Goal: Task Accomplishment & Management: Manage account settings

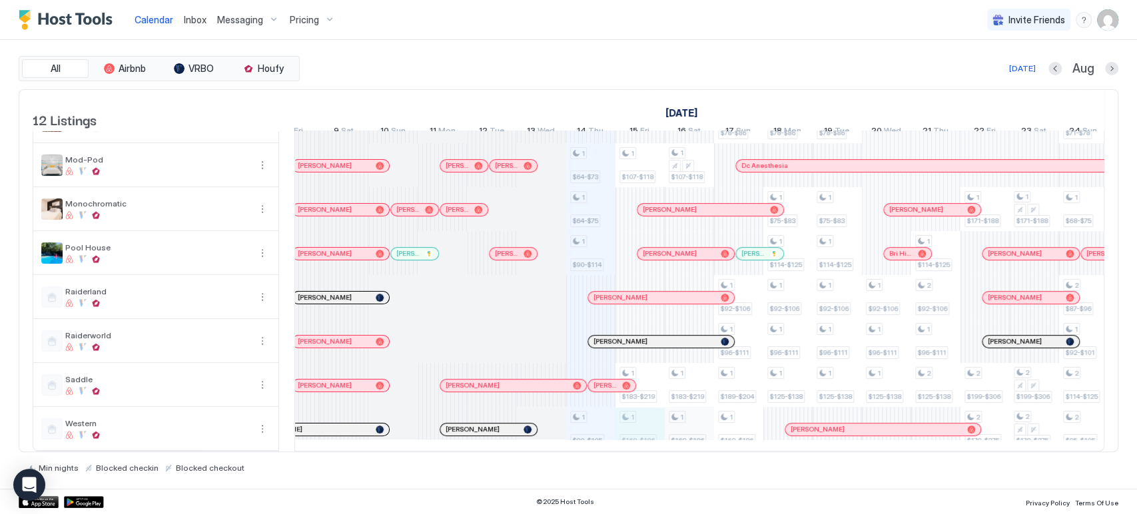
scroll to position [0, 468]
drag, startPoint x: 635, startPoint y: 404, endPoint x: 669, endPoint y: 411, distance: 34.6
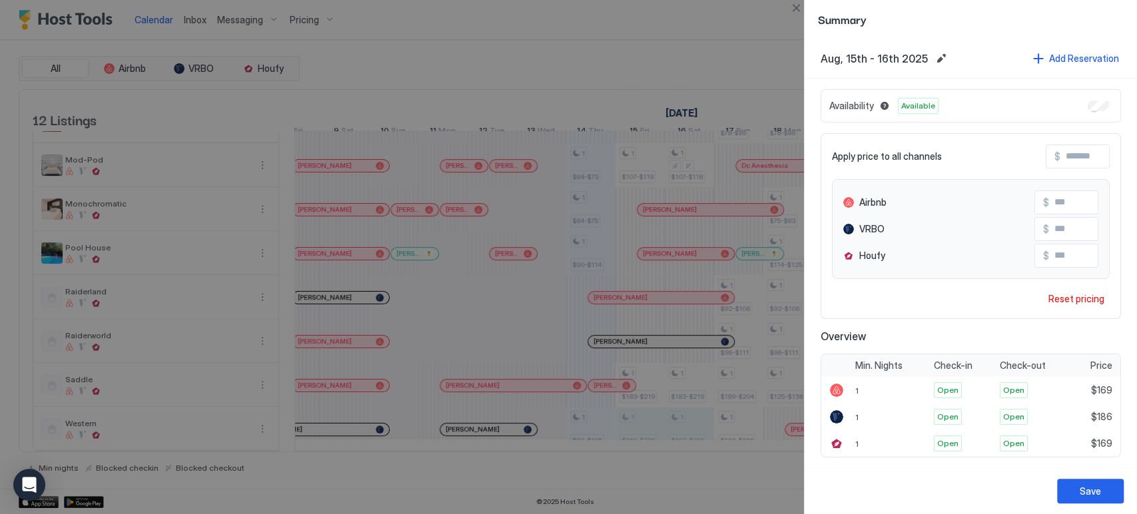
click at [1052, 202] on input "***" at bounding box center [1102, 202] width 107 height 23
click at [1057, 202] on input "***" at bounding box center [1102, 202] width 107 height 23
type input "***"
click at [1060, 222] on input "***" at bounding box center [1102, 229] width 107 height 23
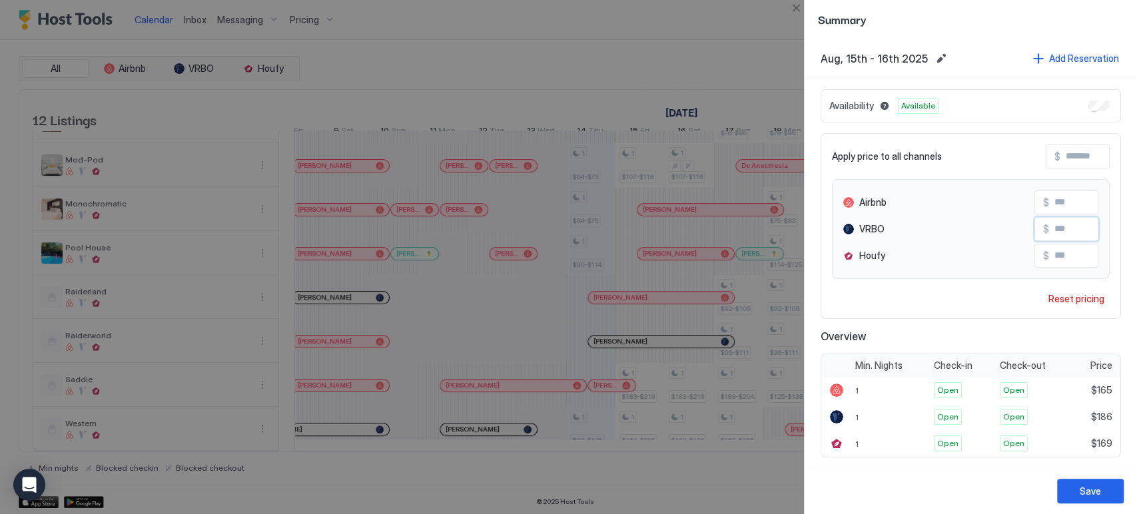
click at [1060, 222] on input "***" at bounding box center [1102, 229] width 107 height 23
click at [1056, 254] on input "***" at bounding box center [1102, 255] width 107 height 23
type input "***"
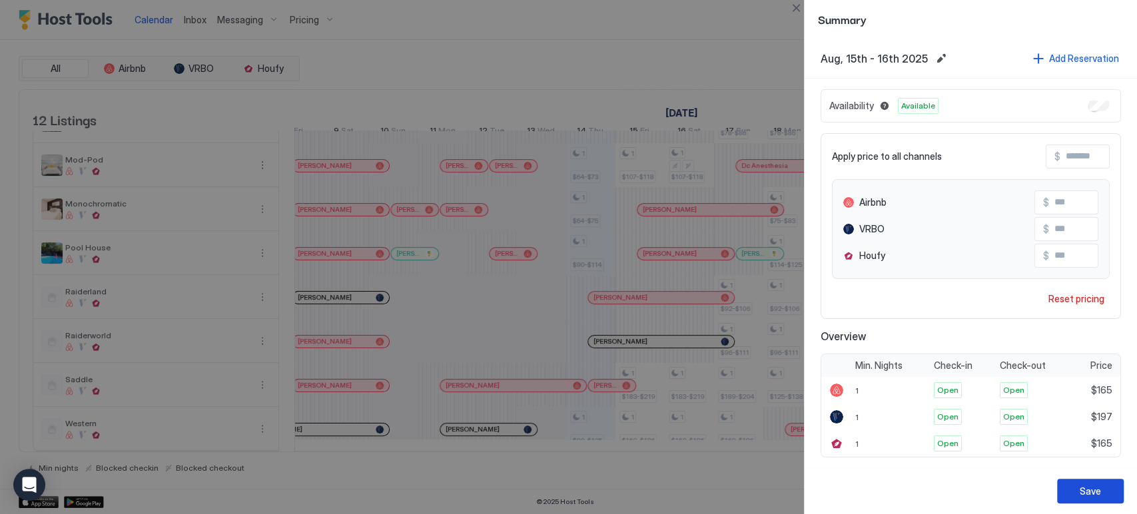
click at [1086, 479] on button "Save" at bounding box center [1090, 491] width 67 height 25
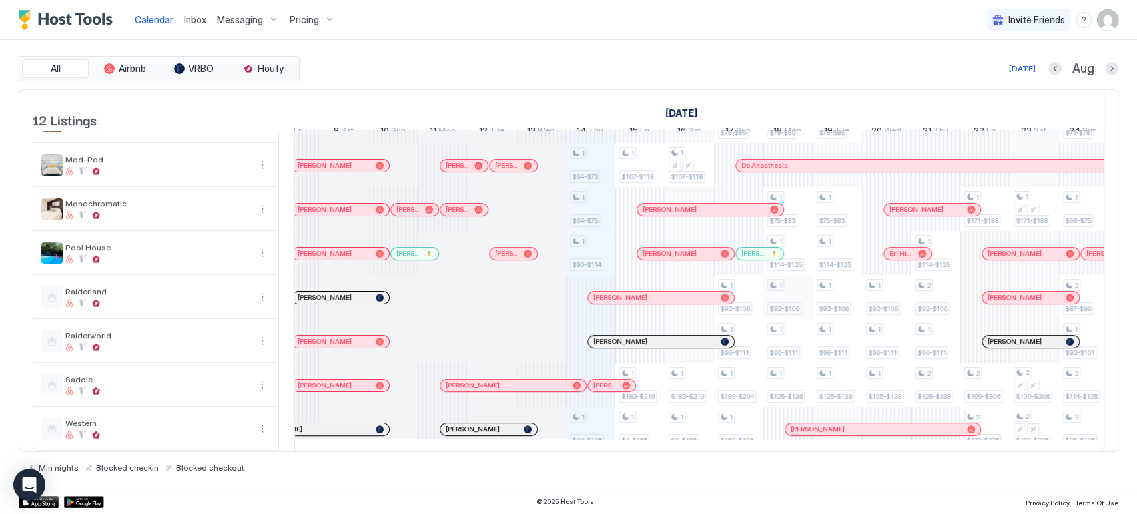
scroll to position [0, 0]
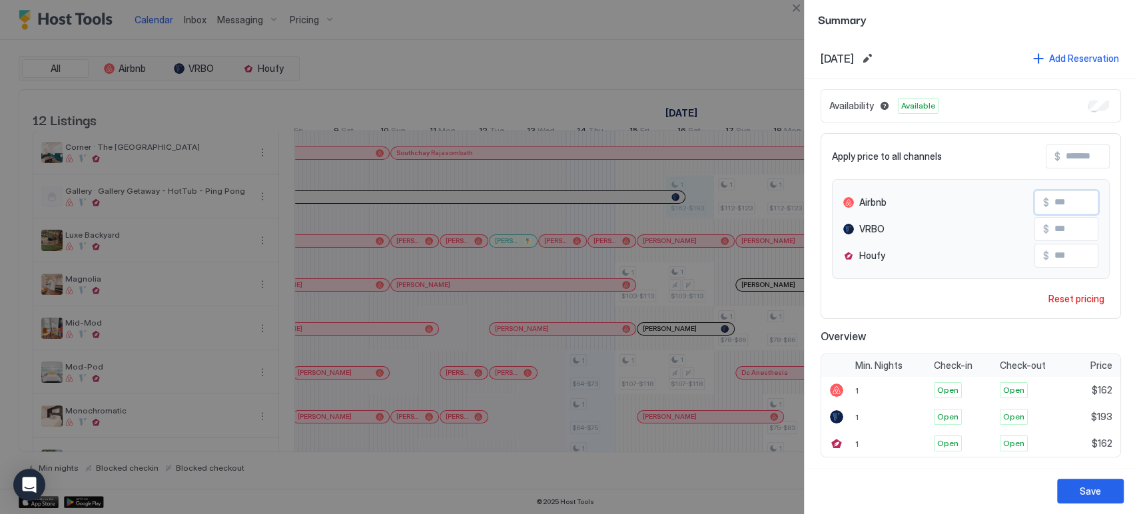
click at [1063, 198] on input "***" at bounding box center [1102, 202] width 107 height 23
type input "***"
click at [1054, 259] on input "***" at bounding box center [1102, 255] width 107 height 23
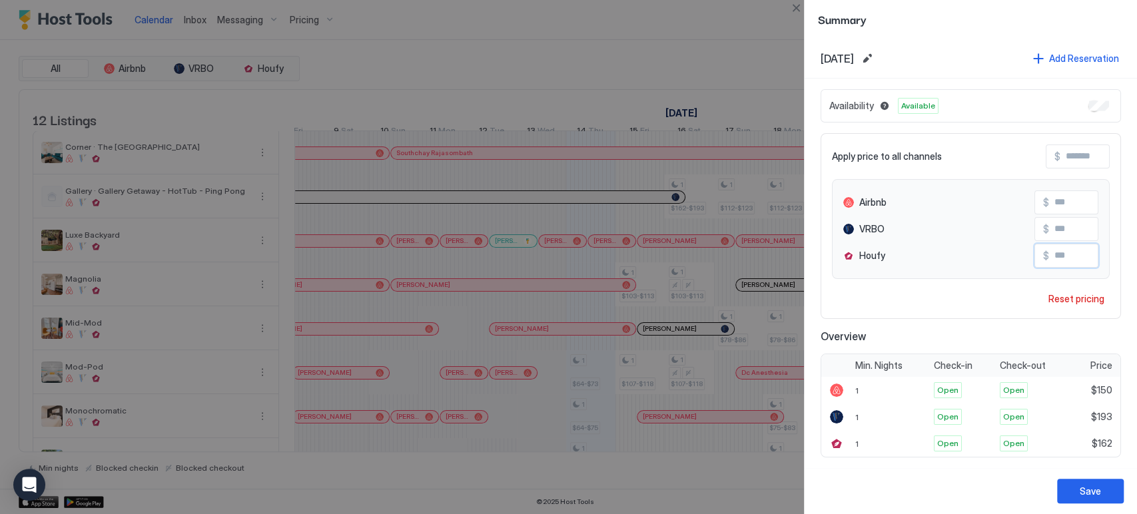
click at [1054, 259] on input "***" at bounding box center [1102, 255] width 107 height 23
type input "***"
click at [1092, 495] on div "Save" at bounding box center [1090, 491] width 21 height 14
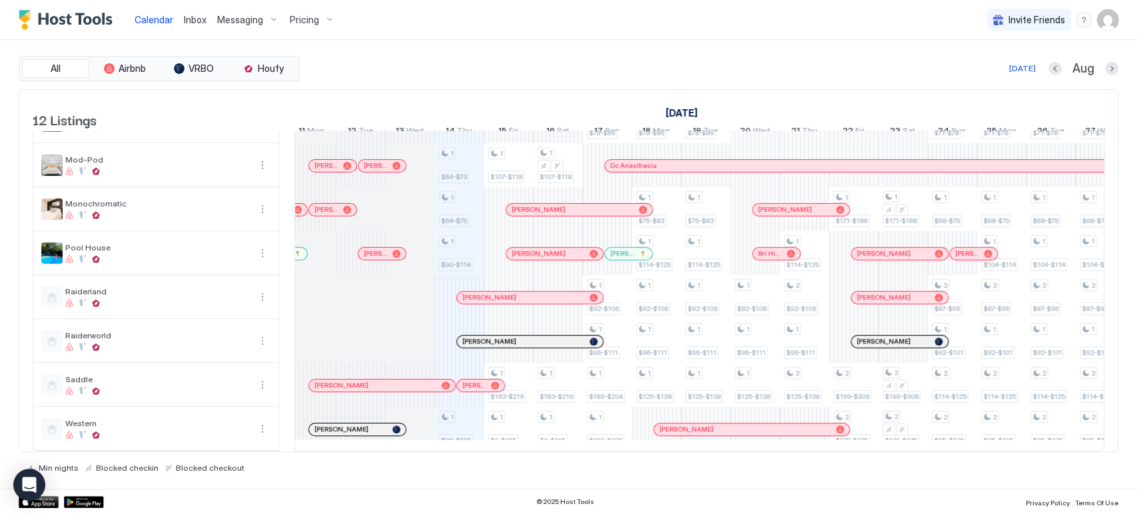
scroll to position [2, 0]
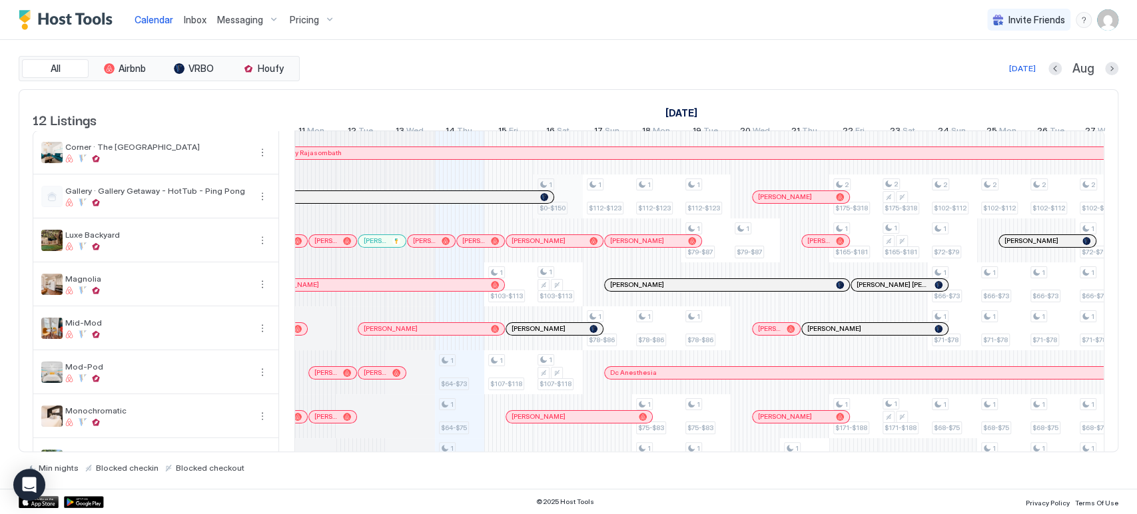
click at [572, 196] on div "1 $64-$73 1 $64-$75 1 $90-$114 1 $90-$105 1 $103-$113 1 $107-$118 1 $183-$219 1…" at bounding box center [1076, 394] width 2760 height 527
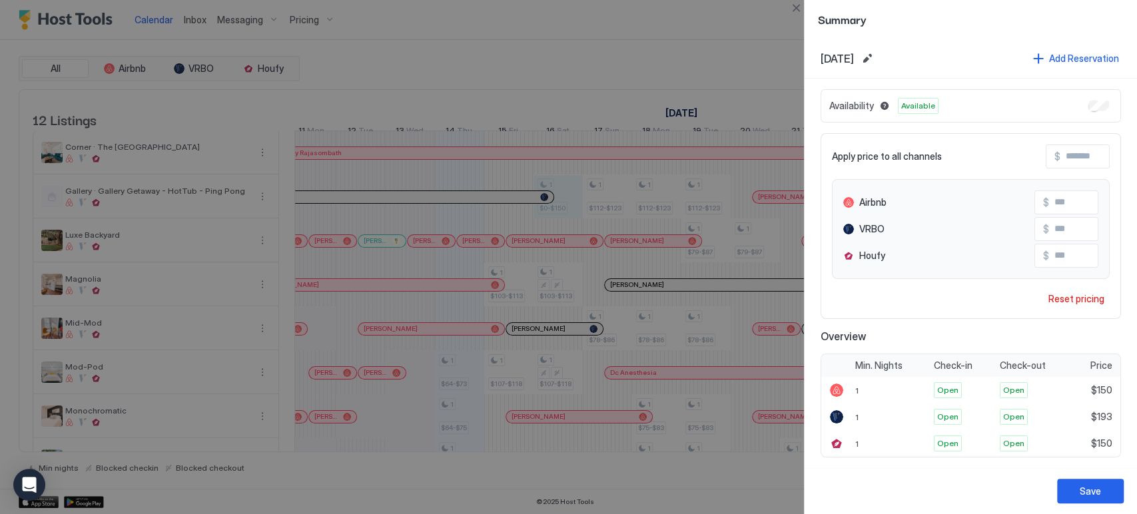
click at [797, 17] on div at bounding box center [568, 257] width 1137 height 514
click at [797, 15] on button "Close" at bounding box center [796, 8] width 16 height 16
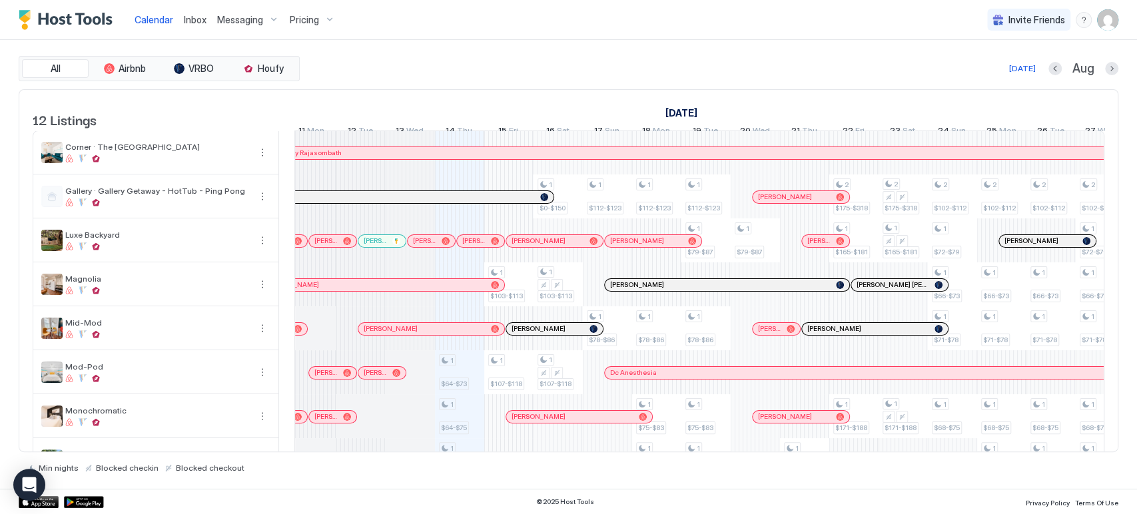
click at [421, 34] on div "Calendar Inbox Messaging Pricing Invite Friends CP" at bounding box center [568, 20] width 1137 height 40
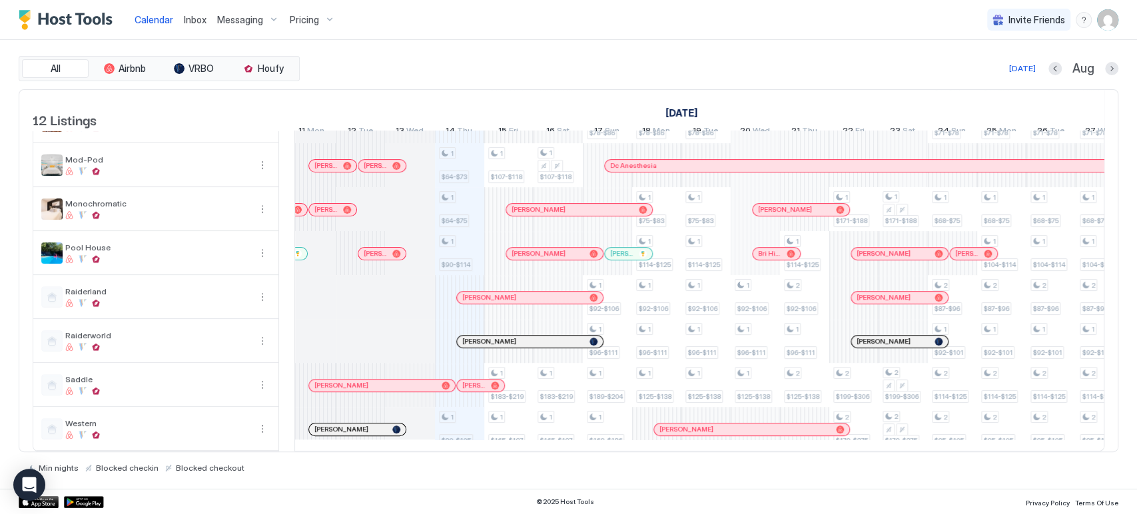
click at [467, 411] on div "1 $64-$73 1 $64-$75 1 $90-$114 1 $90-$105 1 $103-$113 1 $107-$118 1 $183-$219 1…" at bounding box center [1076, 187] width 2760 height 527
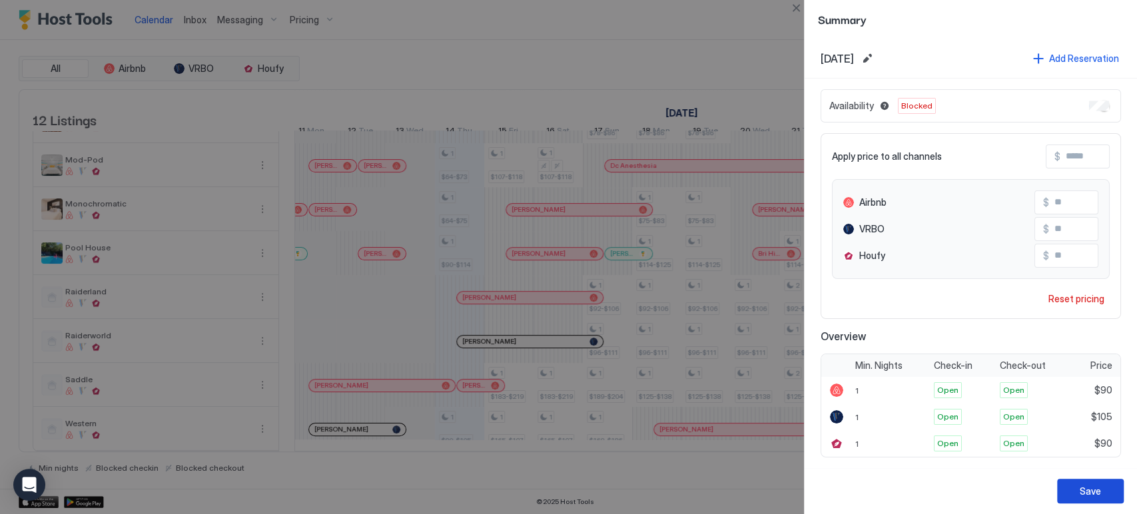
click at [1074, 492] on button "Save" at bounding box center [1090, 491] width 67 height 25
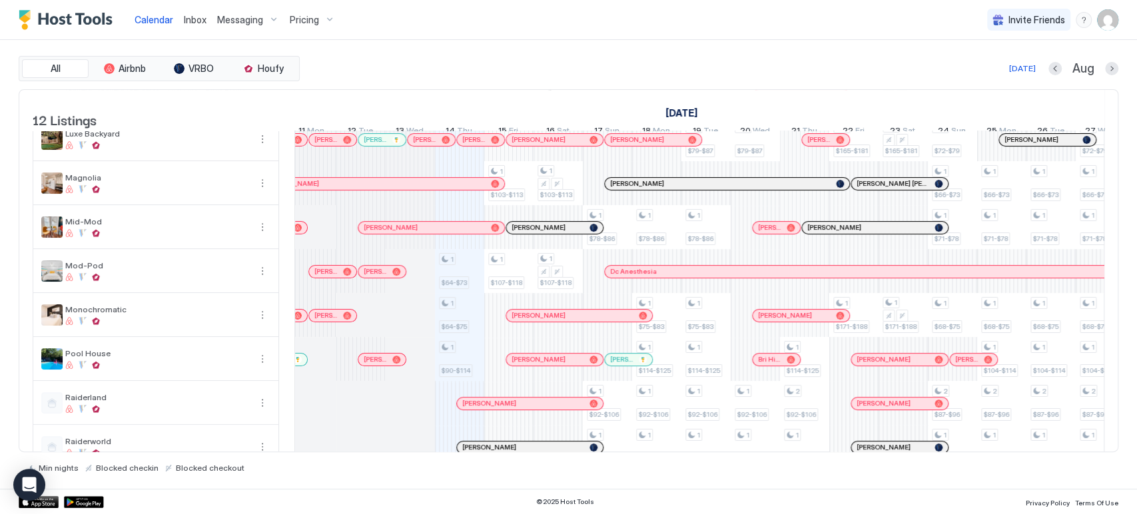
scroll to position [101, 0]
click at [328, 34] on button "Pricing" at bounding box center [312, 19] width 56 height 39
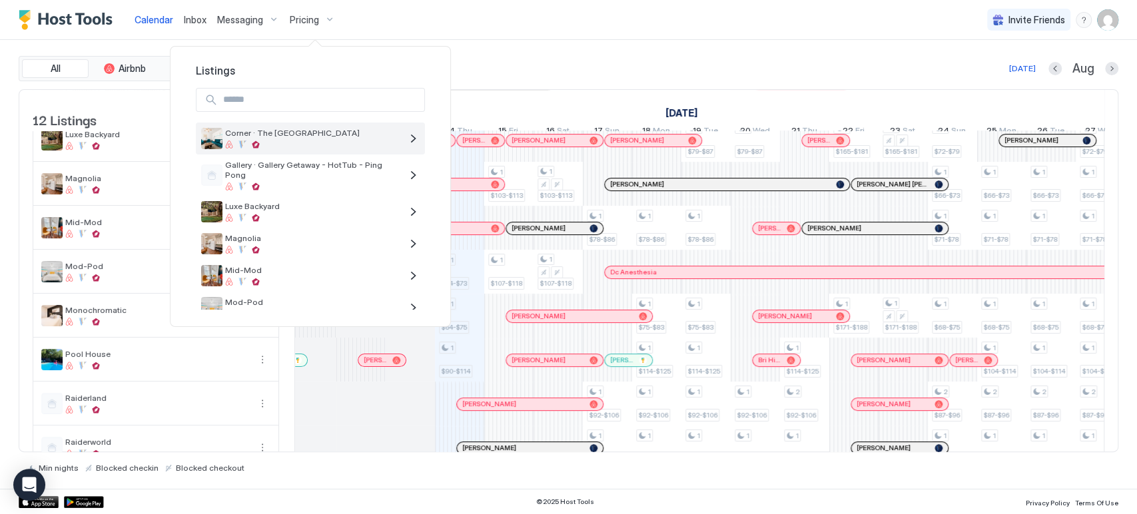
scroll to position [219, 0]
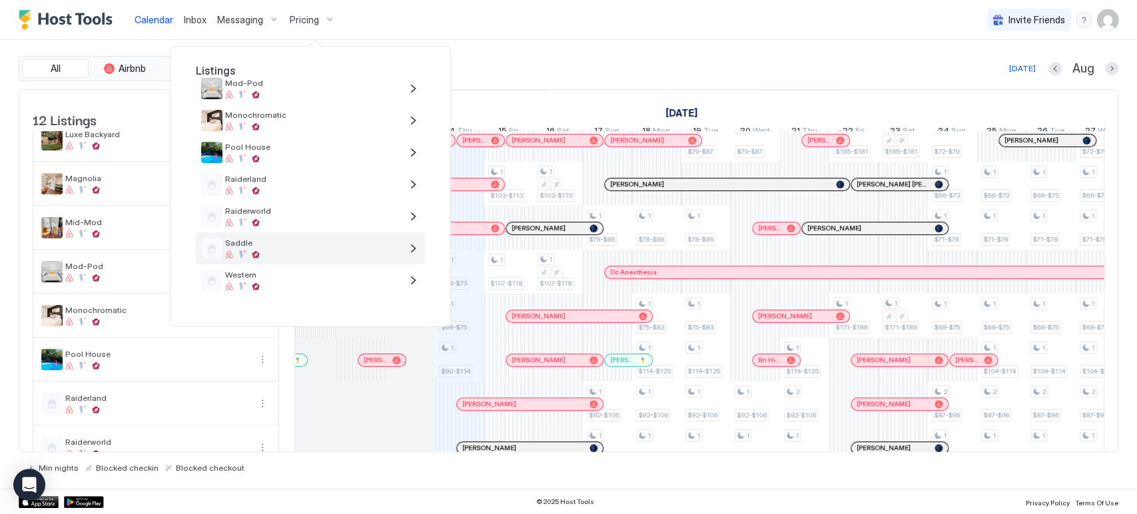
click at [294, 252] on div at bounding box center [313, 254] width 176 height 8
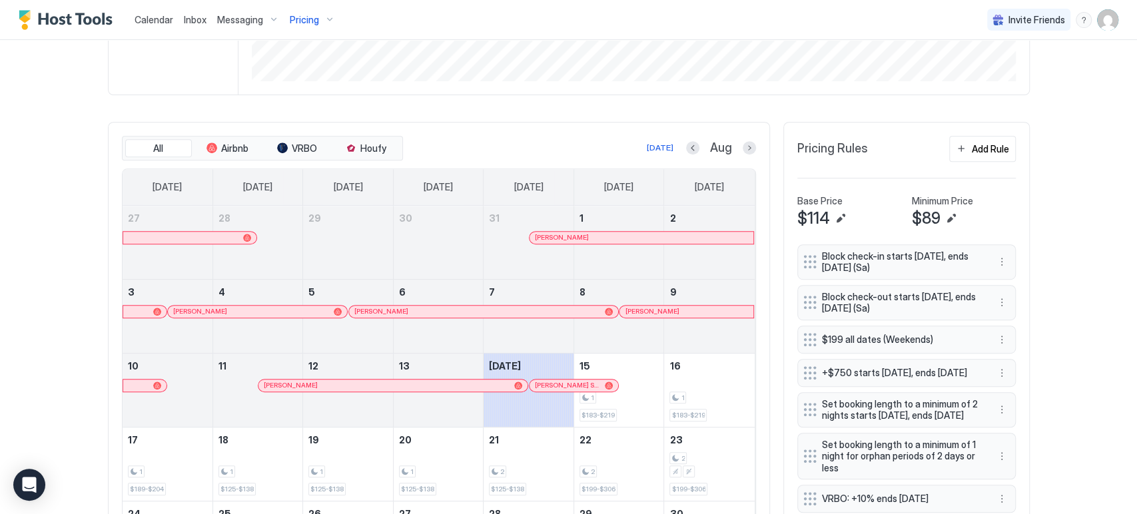
scroll to position [326, 0]
click at [994, 256] on button "More options" at bounding box center [1002, 261] width 16 height 16
click at [999, 277] on div "Edit" at bounding box center [1008, 279] width 29 height 10
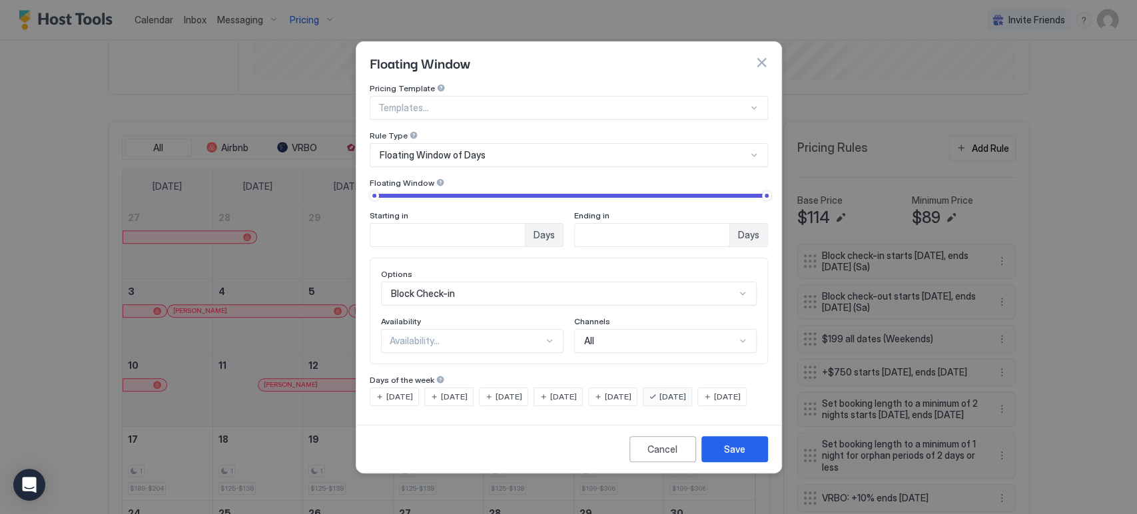
type input "*"
drag, startPoint x: 373, startPoint y: 181, endPoint x: 357, endPoint y: 184, distance: 16.3
click at [357, 184] on div "Pricing Template Templates... Rule Type Floating Window of Days Floating Window…" at bounding box center [568, 251] width 425 height 336
click at [533, 334] on div "Availability..." at bounding box center [472, 341] width 183 height 24
click at [538, 385] on div "Blocked" at bounding box center [472, 398] width 181 height 26
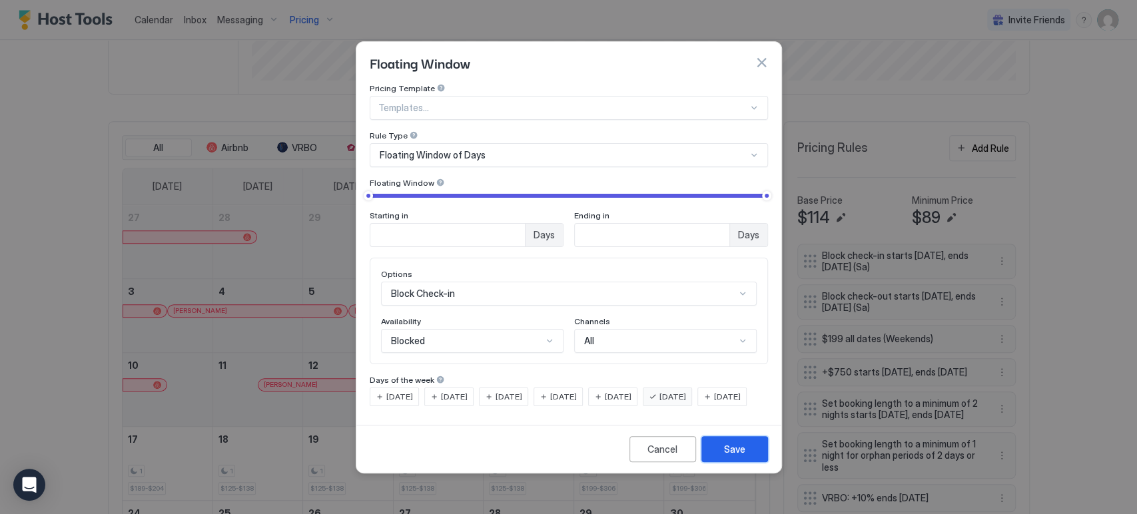
click at [716, 450] on button "Save" at bounding box center [734, 449] width 67 height 26
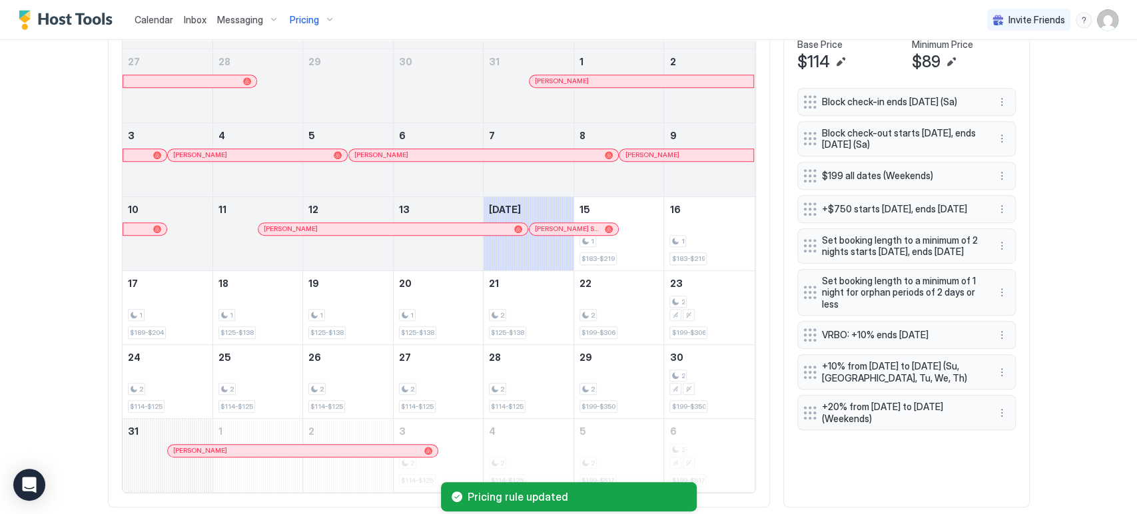
scroll to position [0, 0]
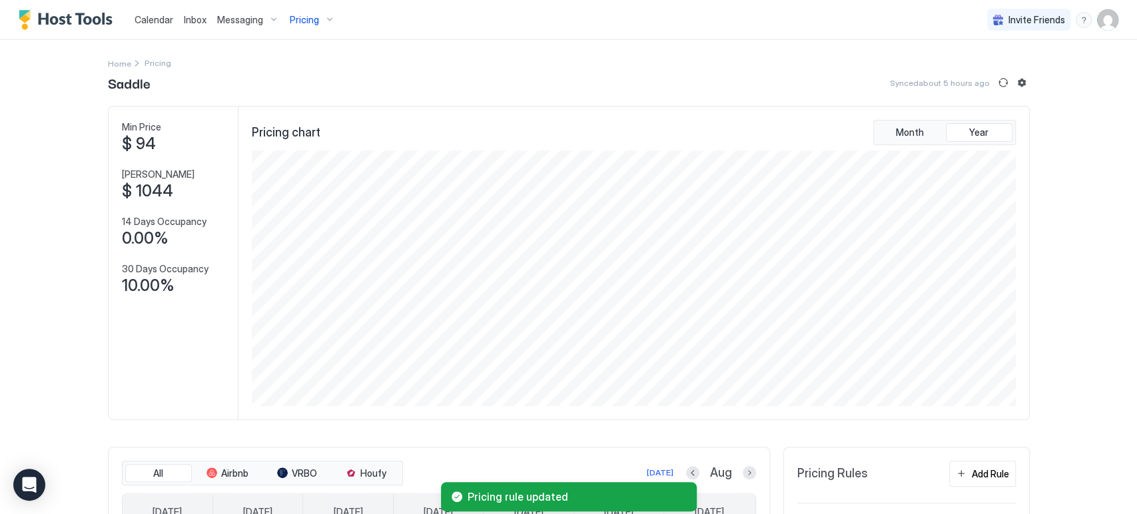
click at [322, 24] on div "Pricing" at bounding box center [312, 20] width 56 height 23
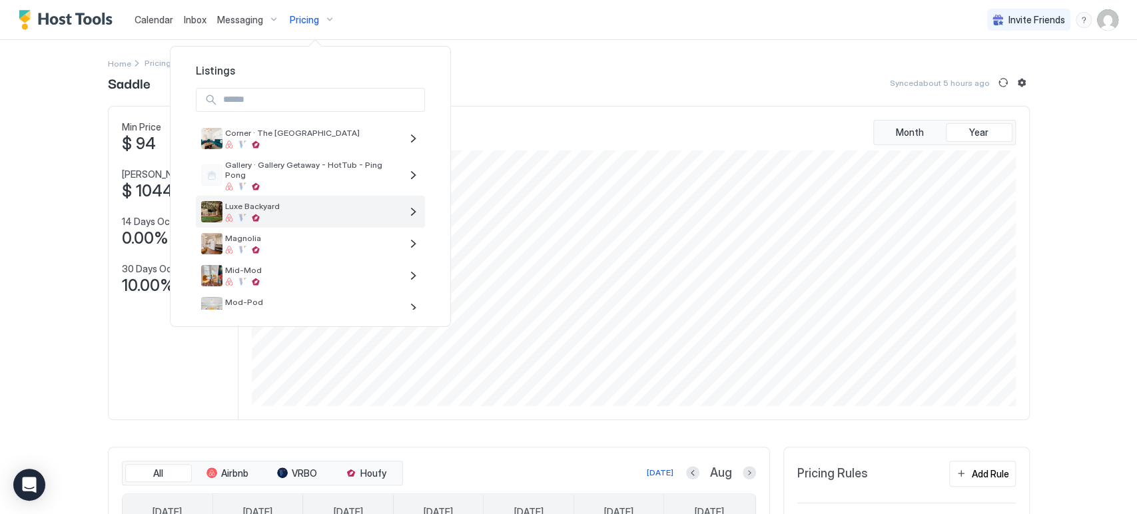
scroll to position [219, 0]
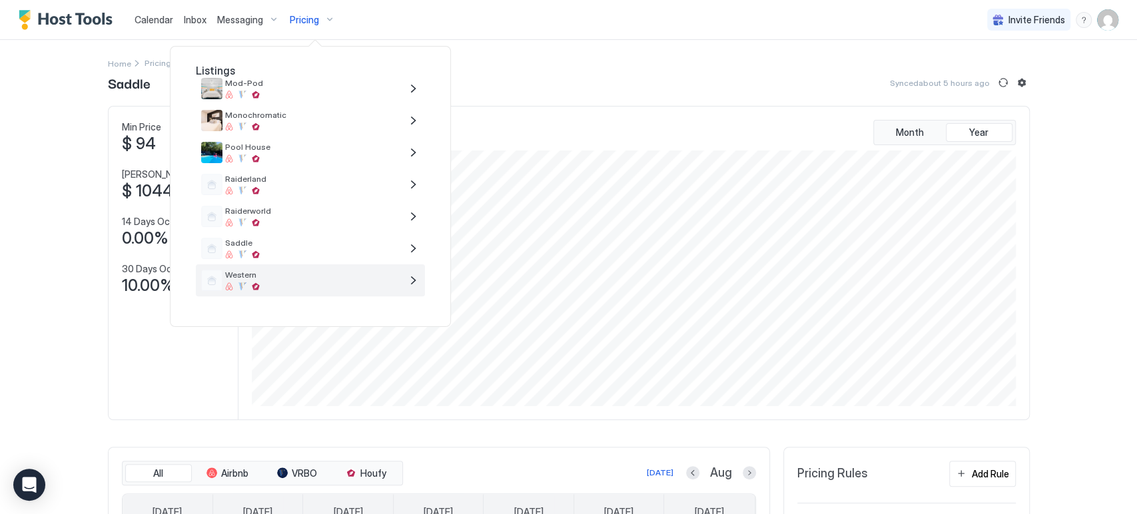
click at [324, 282] on div at bounding box center [313, 286] width 176 height 8
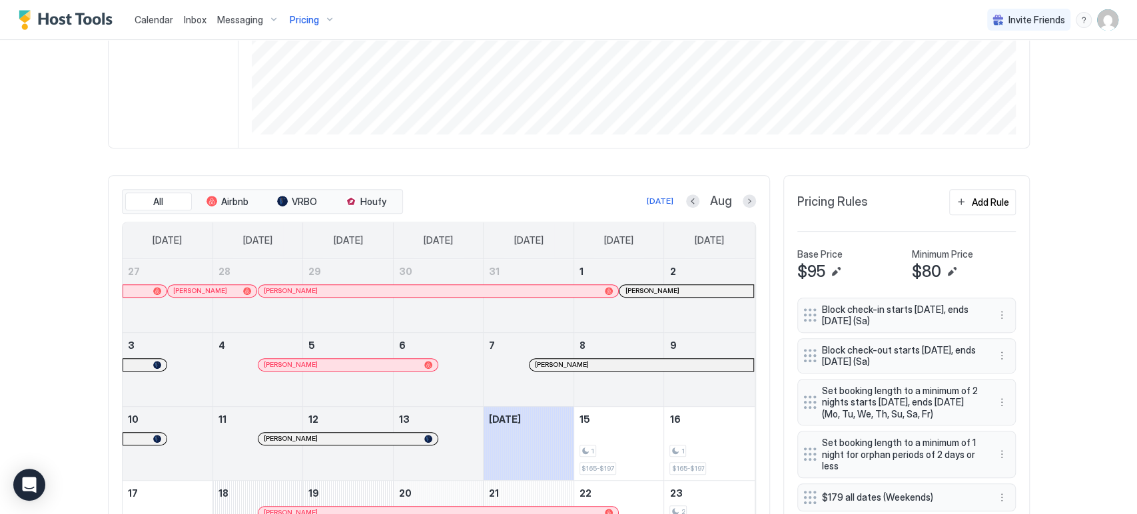
scroll to position [277, 0]
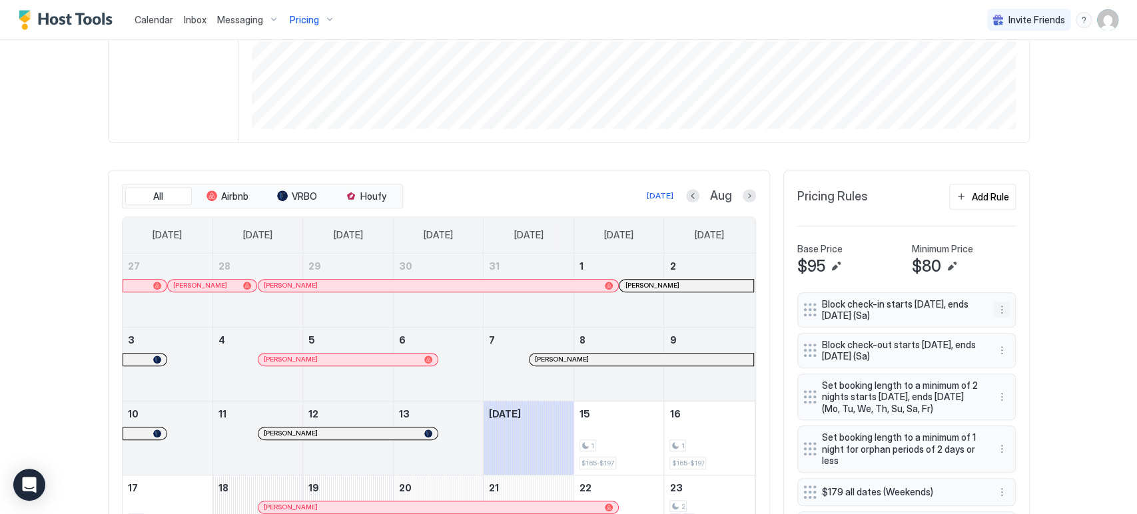
click at [994, 304] on button "More options" at bounding box center [1002, 310] width 16 height 16
click at [1007, 320] on div "Edit" at bounding box center [1054, 327] width 133 height 21
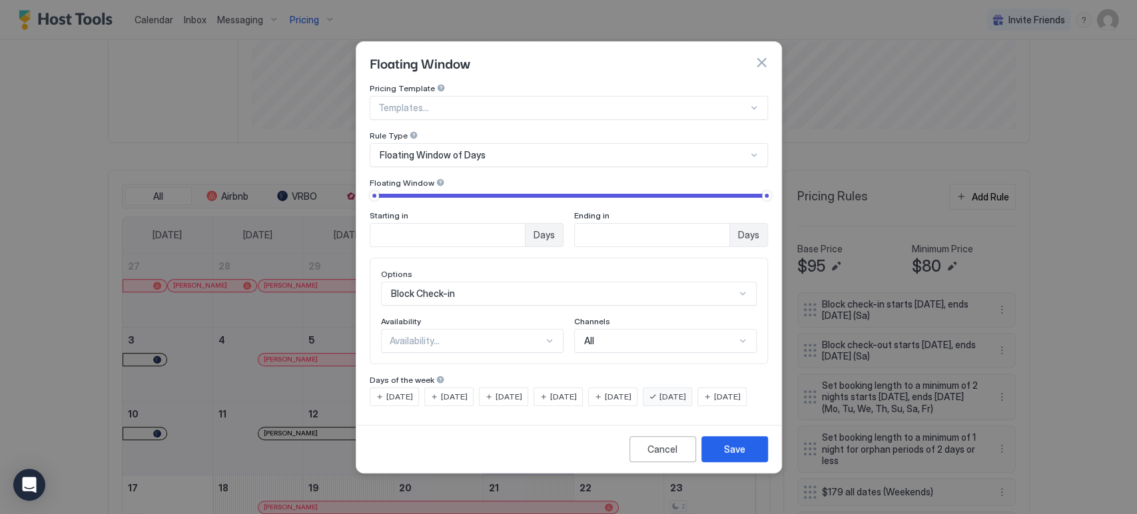
click at [385, 226] on input "*" at bounding box center [447, 235] width 155 height 23
type input "*"
click at [420, 335] on div "Availability..." at bounding box center [467, 341] width 154 height 12
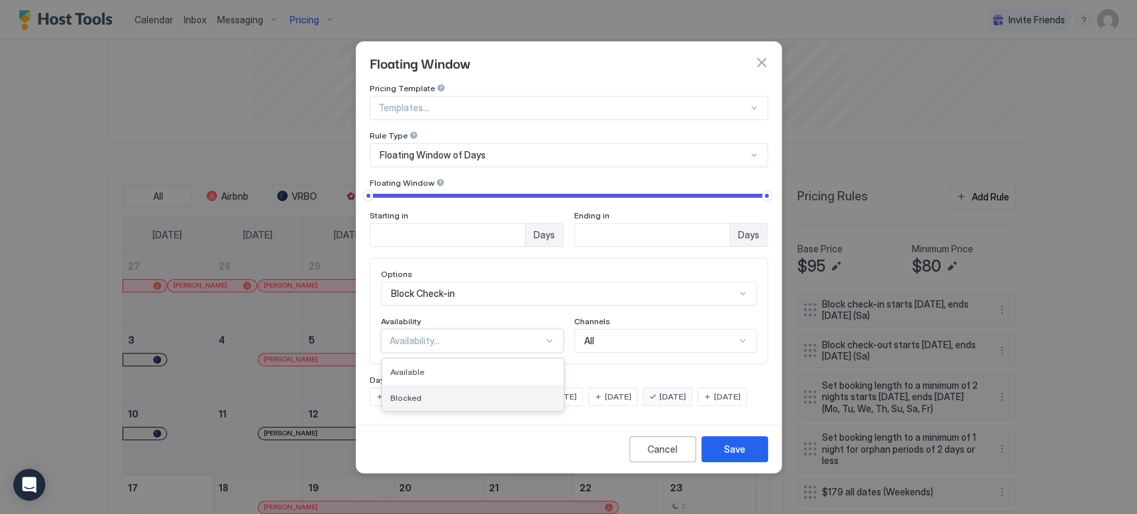
click at [432, 393] on div "Blocked" at bounding box center [472, 398] width 165 height 10
click at [733, 456] on div "Save" at bounding box center [734, 449] width 21 height 14
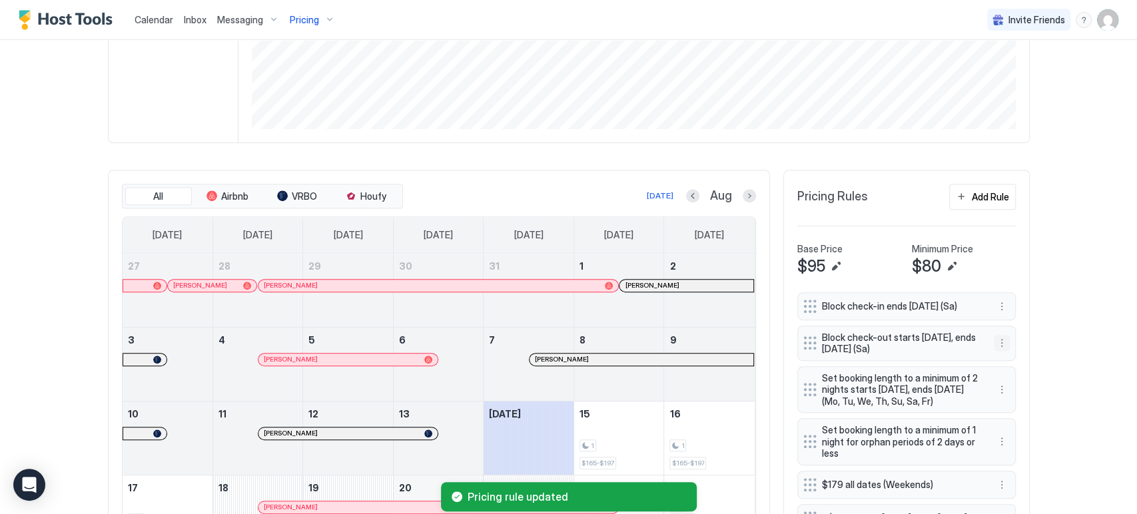
click at [996, 339] on button "More options" at bounding box center [1002, 343] width 16 height 16
click at [1012, 360] on span "Edit" at bounding box center [1015, 361] width 15 height 10
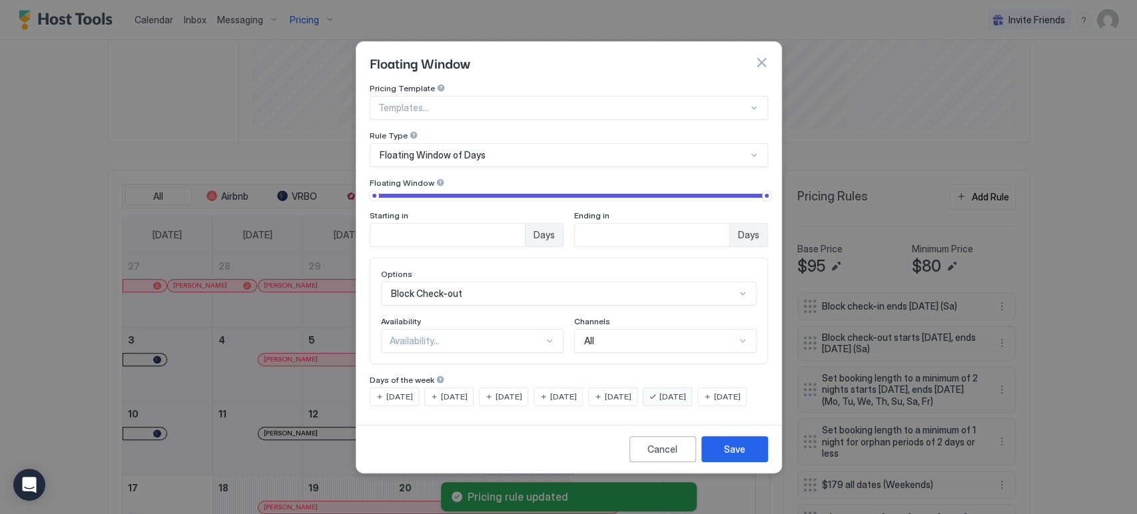
click at [449, 234] on input "*" at bounding box center [447, 235] width 155 height 23
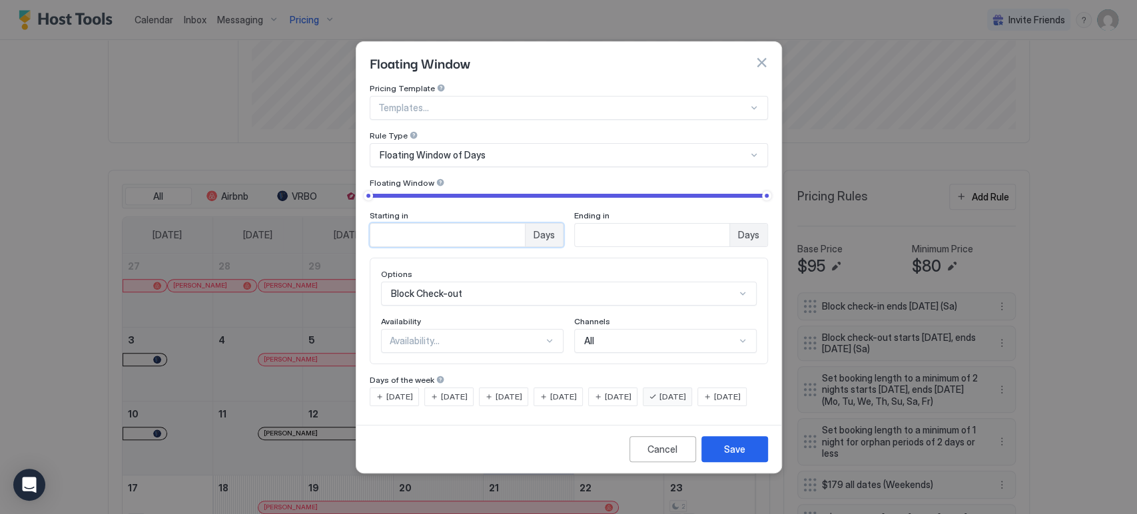
type input "*"
click at [464, 335] on div "Availability..." at bounding box center [467, 341] width 154 height 12
click at [472, 393] on div "Blocked" at bounding box center [472, 398] width 165 height 10
click at [745, 453] on button "Save" at bounding box center [734, 449] width 67 height 26
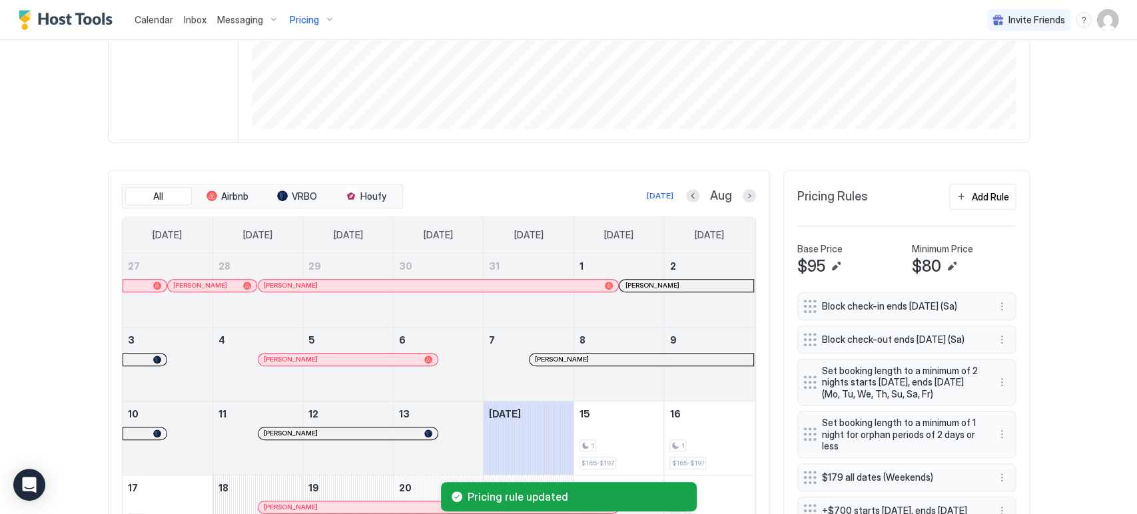
scroll to position [0, 0]
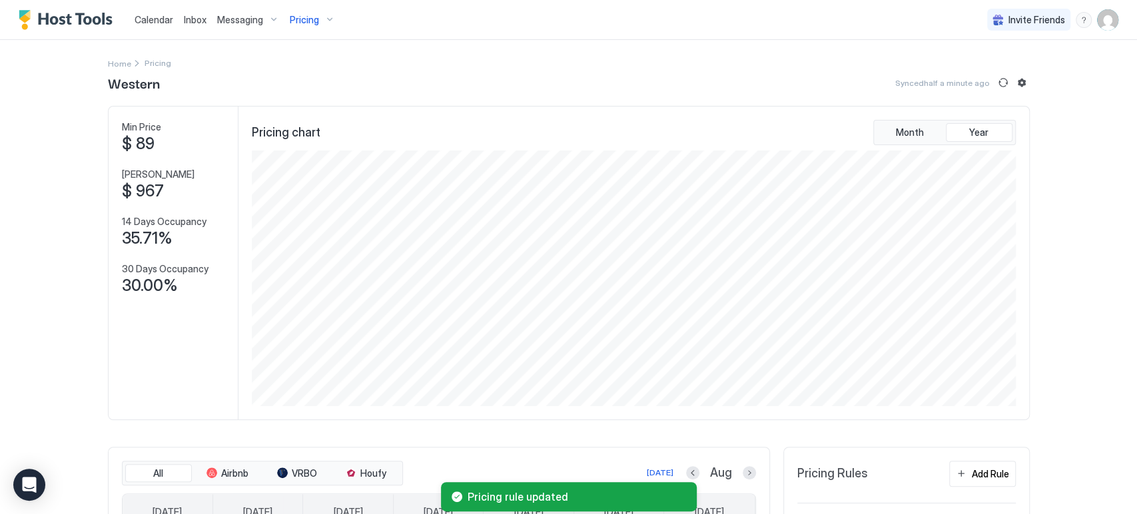
click at [288, 7] on button "Pricing" at bounding box center [312, 19] width 56 height 39
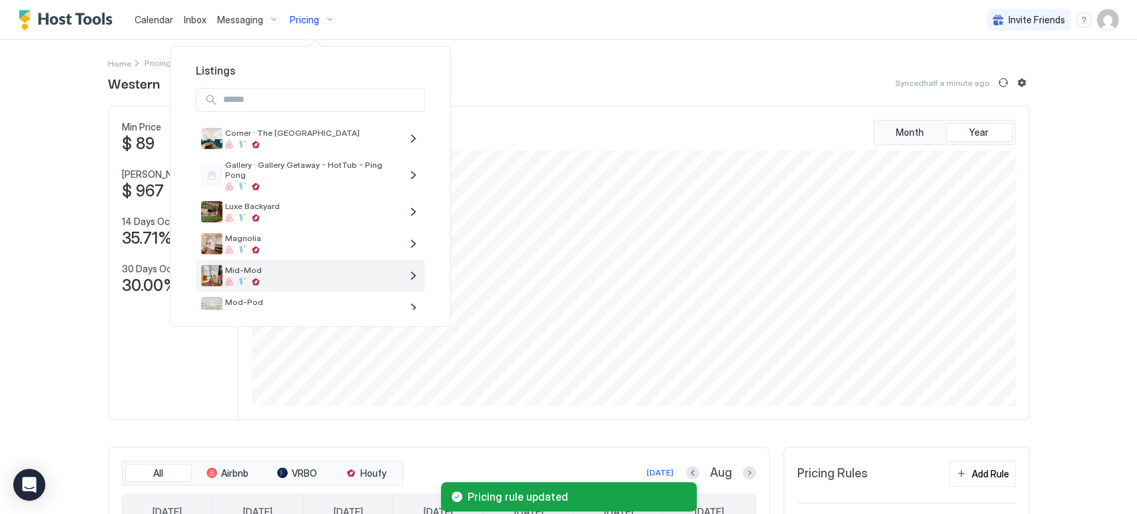
scroll to position [219, 0]
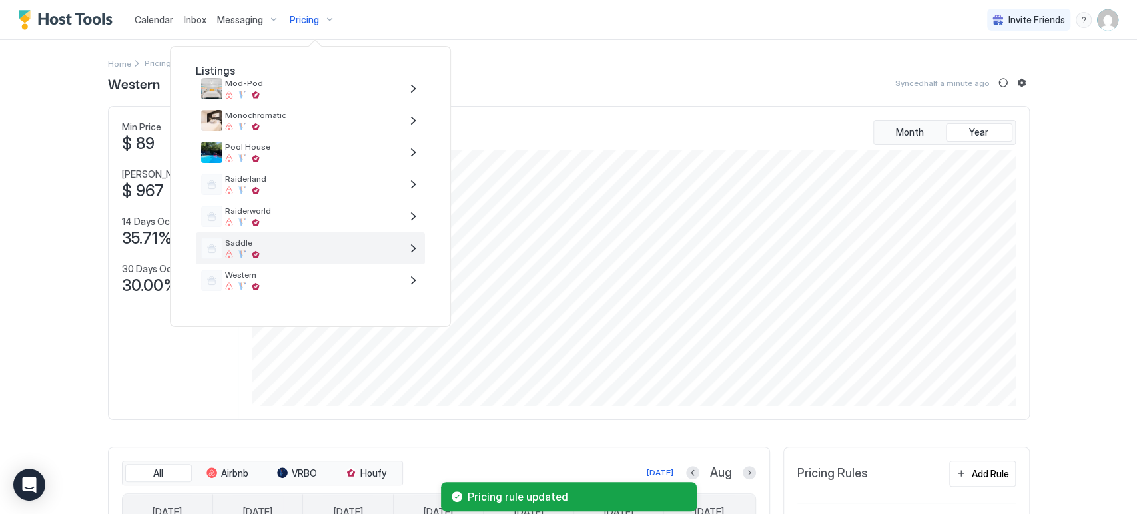
click at [332, 254] on div at bounding box center [313, 254] width 176 height 8
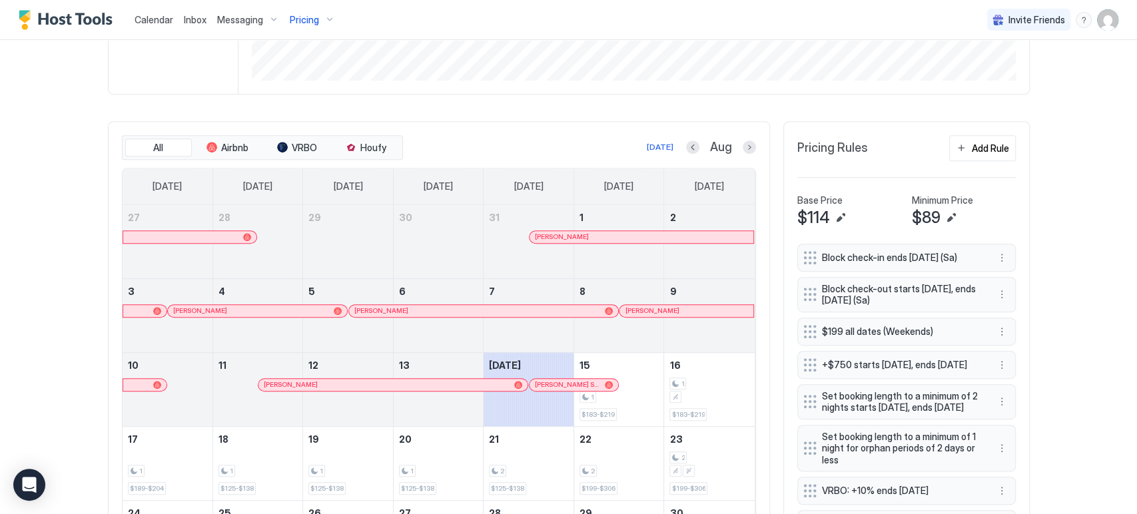
scroll to position [328, 0]
click at [994, 290] on button "More options" at bounding box center [1002, 292] width 16 height 16
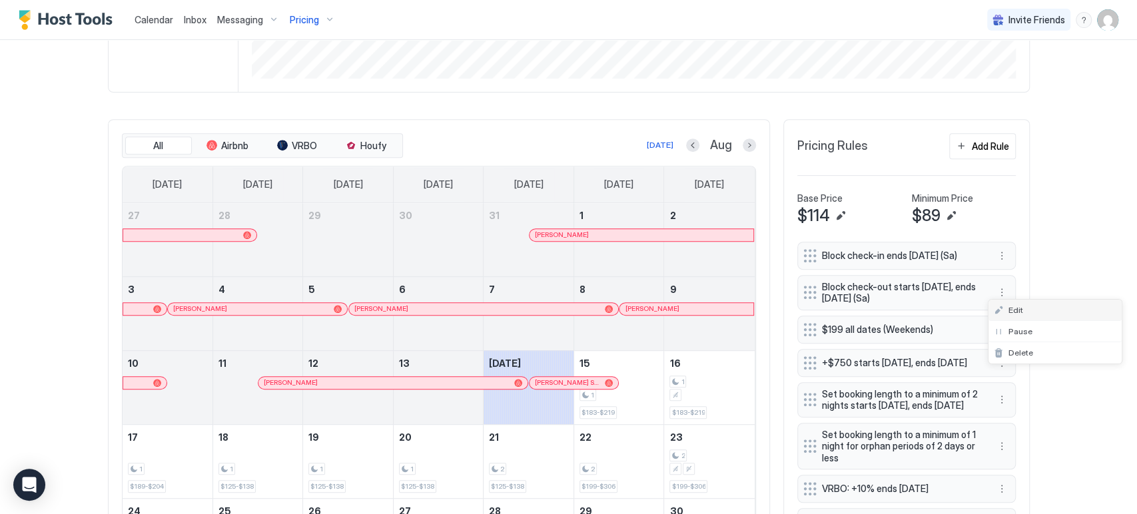
click at [1004, 306] on div "Edit" at bounding box center [1008, 310] width 29 height 10
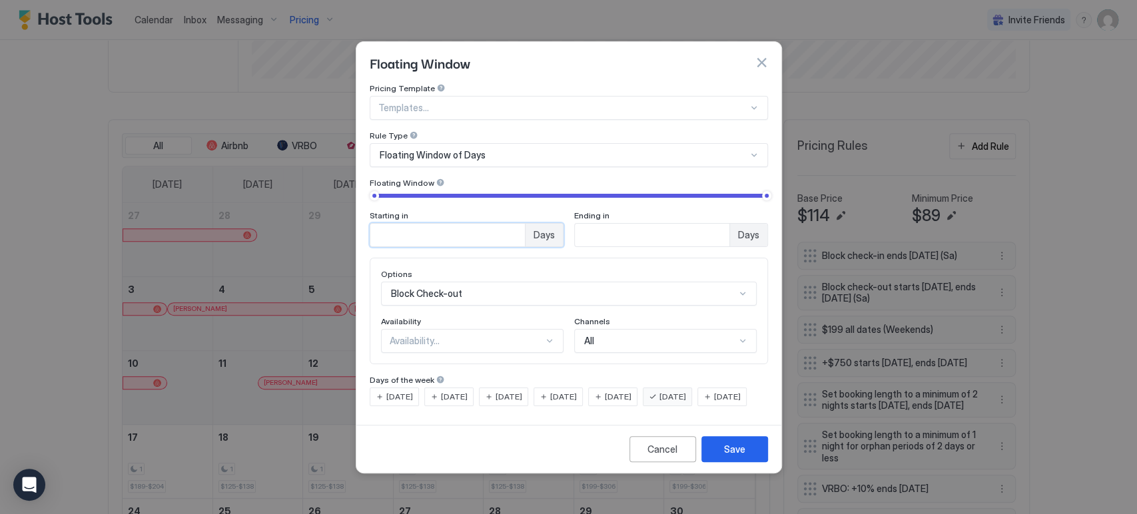
click at [440, 228] on input "*" at bounding box center [447, 235] width 155 height 23
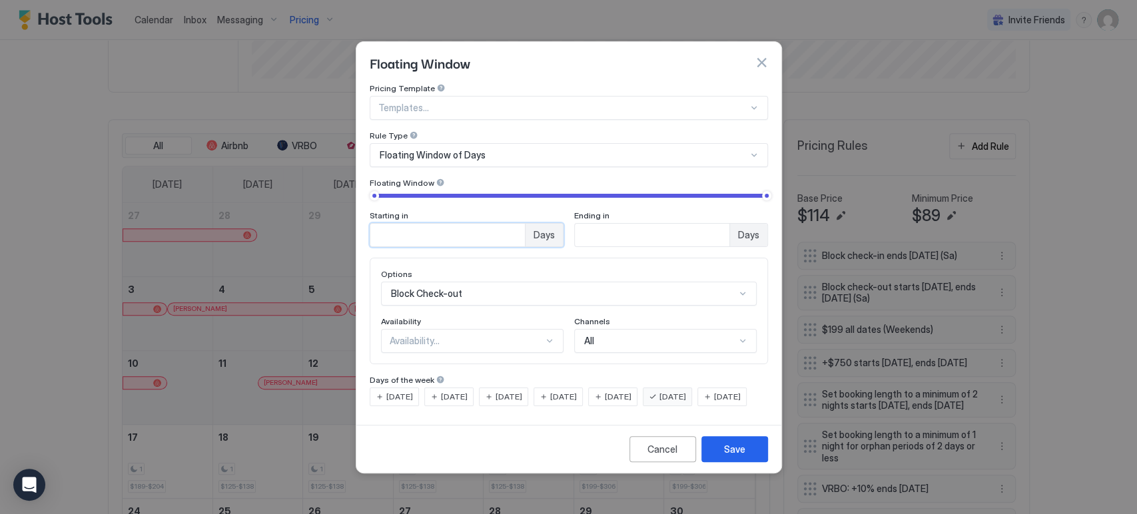
click at [440, 228] on input "*" at bounding box center [447, 235] width 155 height 23
type input "*"
click at [437, 334] on div "Availability..." at bounding box center [472, 341] width 183 height 24
click at [446, 393] on div "Blocked" at bounding box center [472, 398] width 165 height 10
click at [719, 462] on button "Save" at bounding box center [734, 449] width 67 height 26
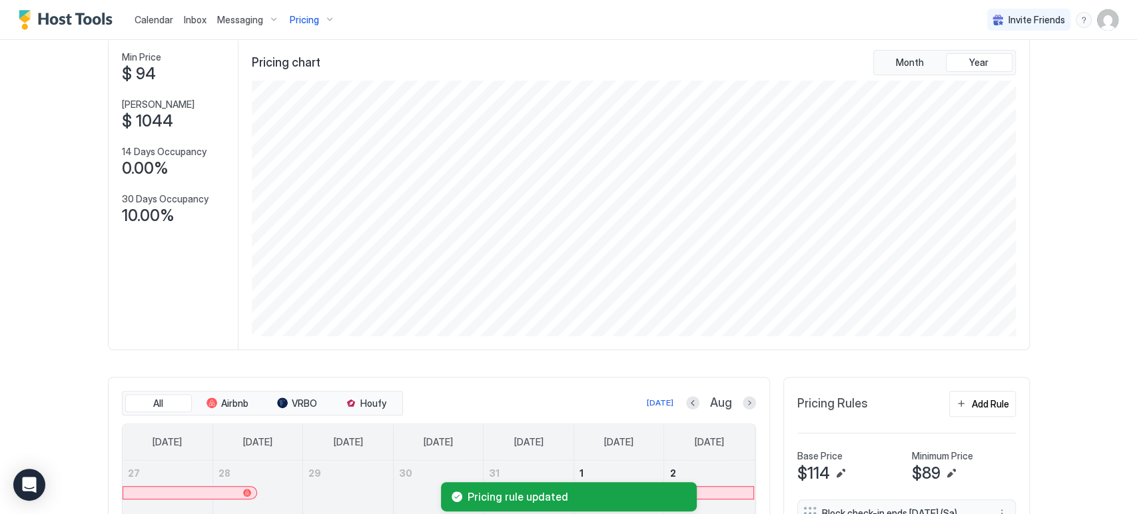
scroll to position [0, 0]
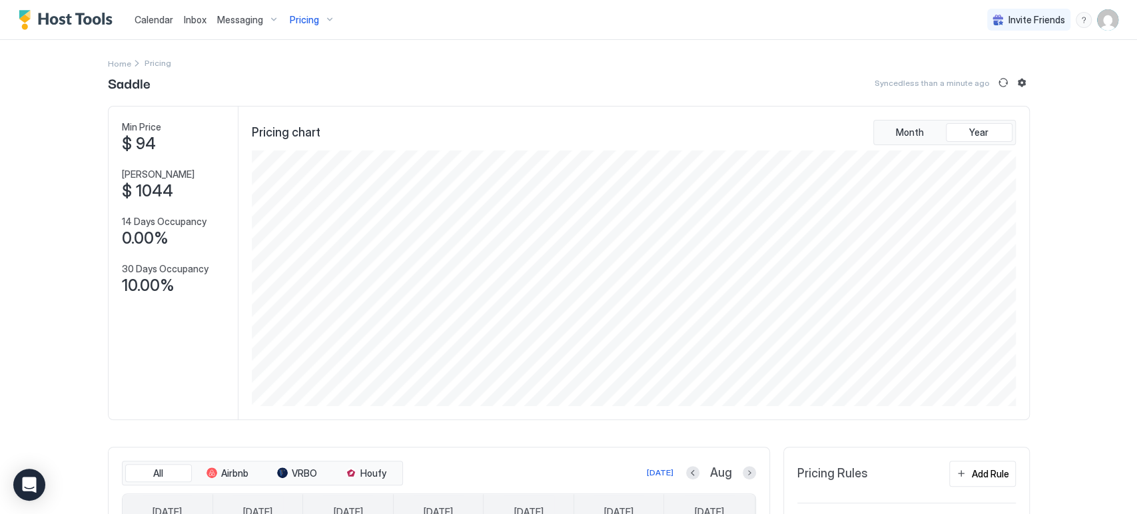
click at [155, 21] on span "Calendar" at bounding box center [154, 19] width 39 height 11
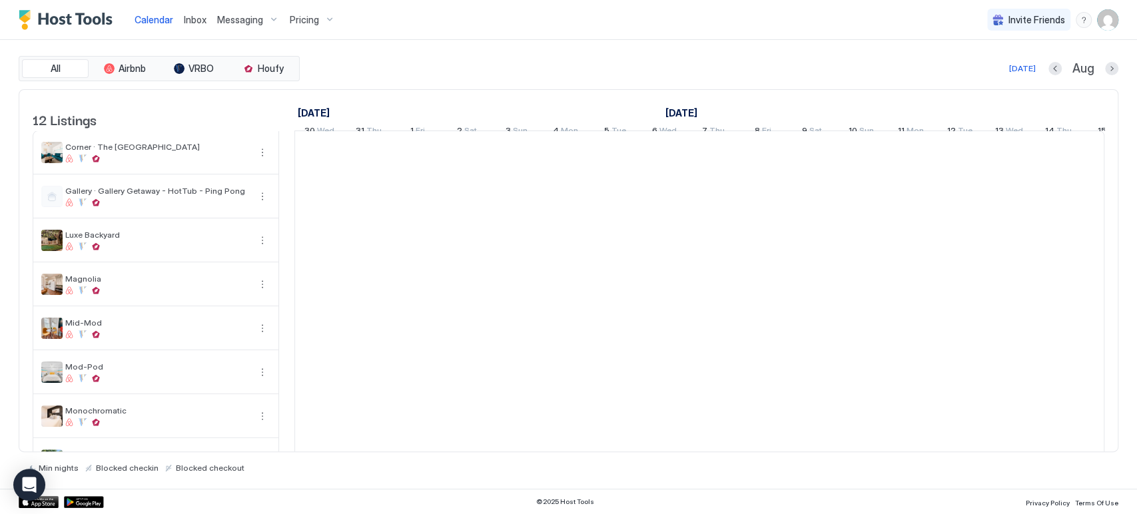
scroll to position [0, 740]
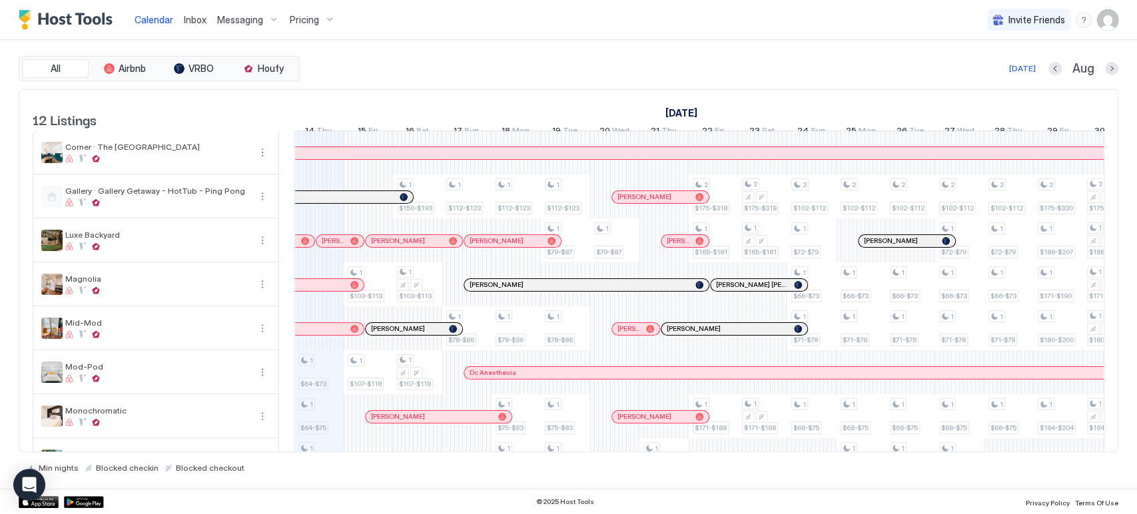
click at [540, 40] on div "All Airbnb VRBO Houfy [DATE] [DATE] Listings [DATE] [DATE] [DATE] 30 Wed 31 Thu…" at bounding box center [569, 264] width 1100 height 449
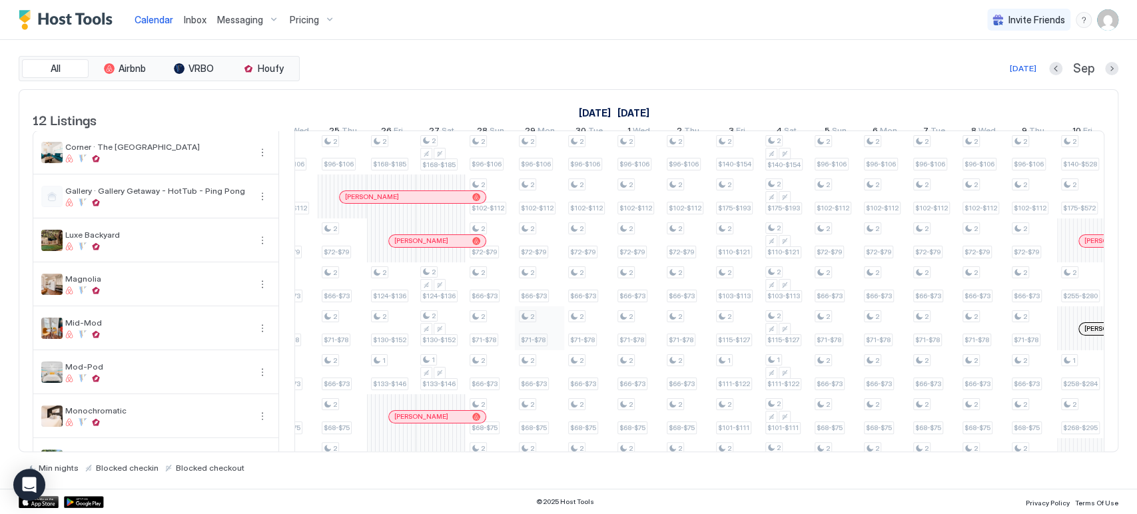
scroll to position [0, 1801]
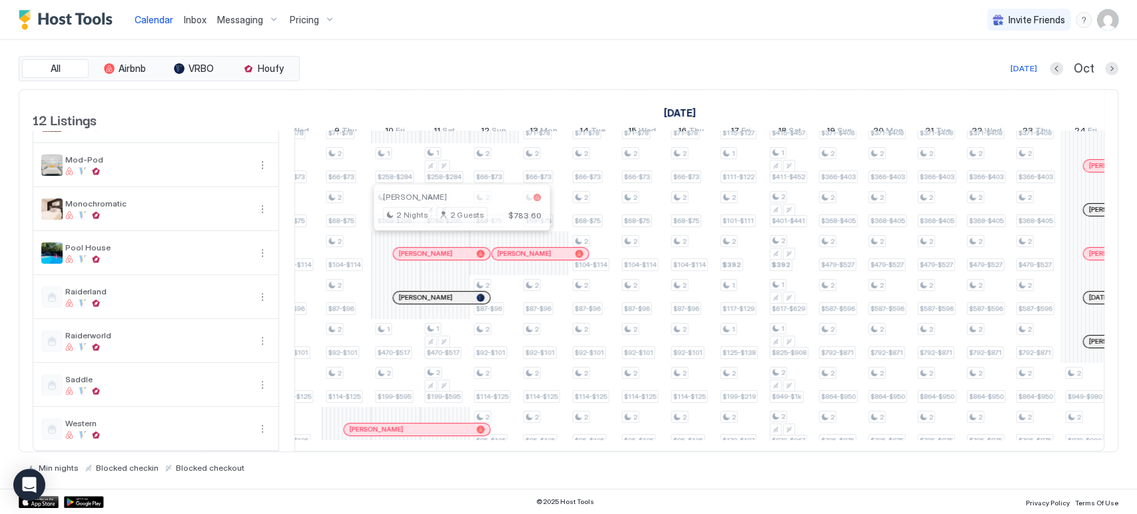
click at [456, 248] on div at bounding box center [457, 253] width 11 height 11
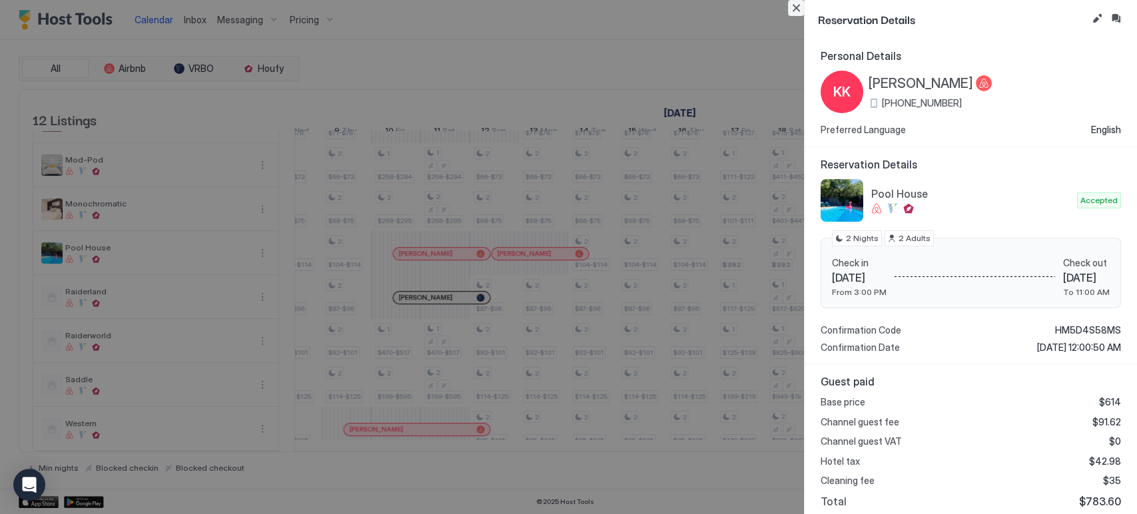
click at [793, 6] on button "Close" at bounding box center [796, 8] width 16 height 16
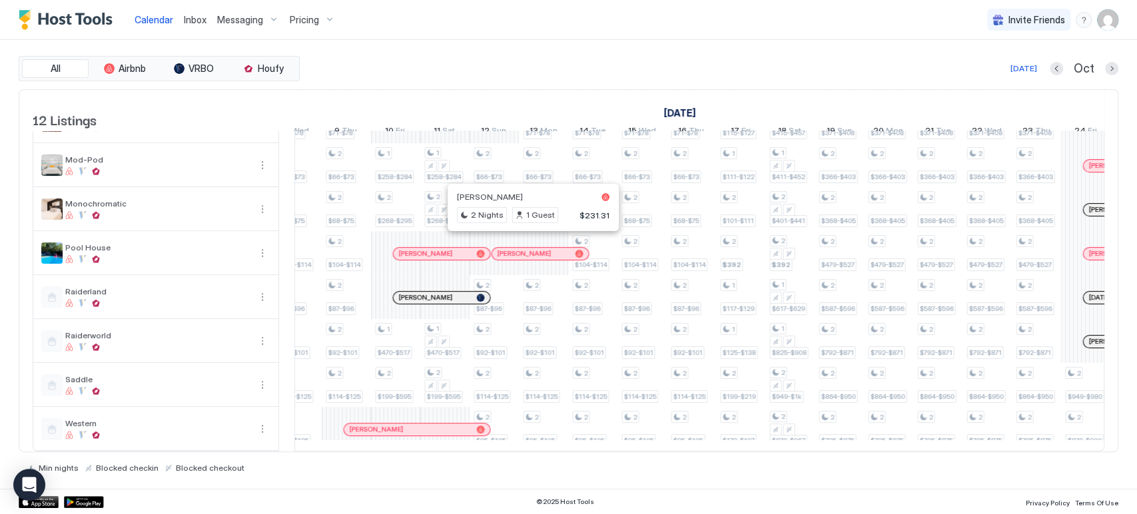
click at [529, 248] on div at bounding box center [529, 253] width 11 height 11
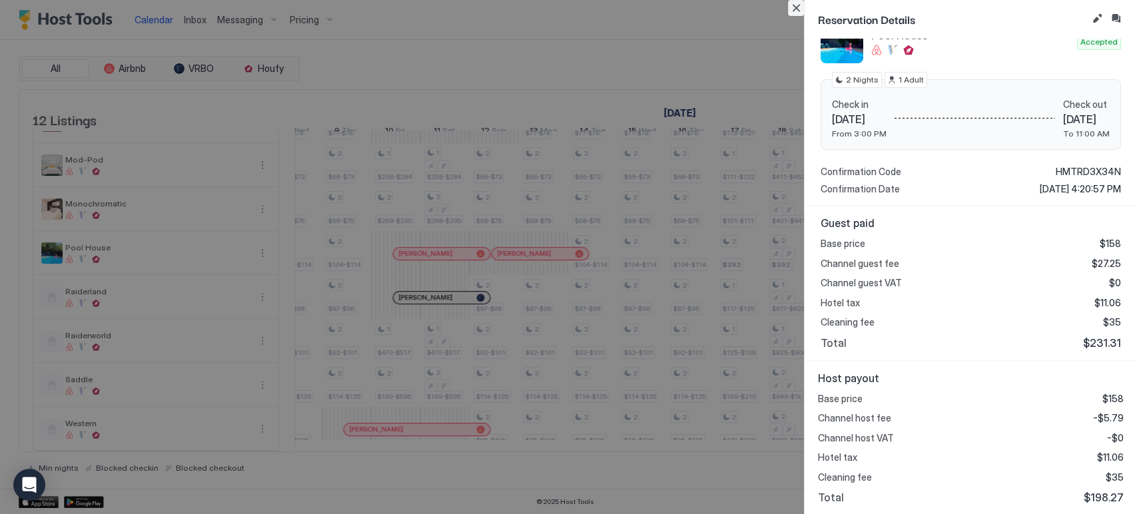
click at [800, 3] on button "Close" at bounding box center [796, 8] width 16 height 16
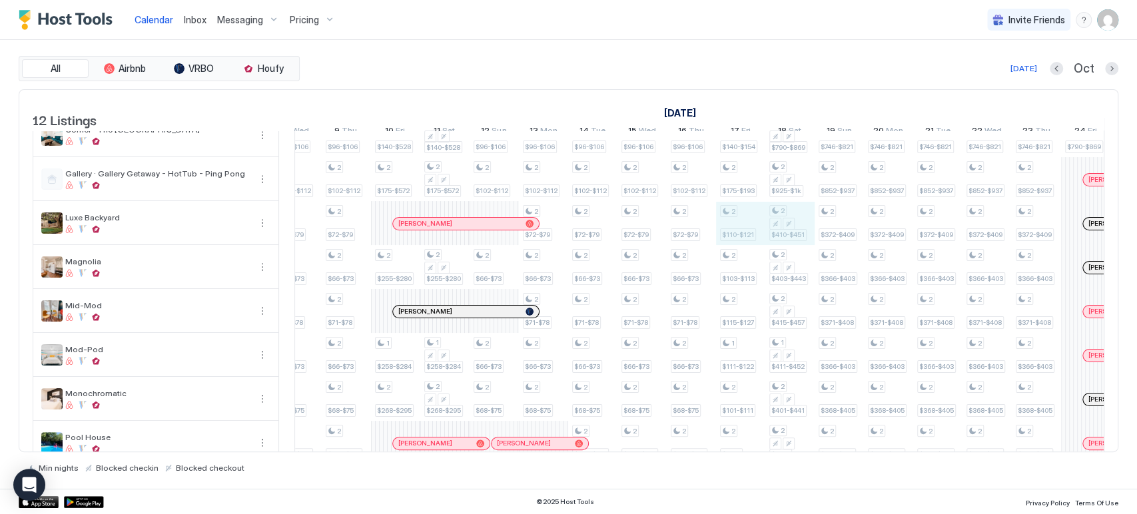
drag, startPoint x: 769, startPoint y: 240, endPoint x: 778, endPoint y: 236, distance: 10.1
click at [778, 236] on div "2 $102-$112 1 $66-$73 1 $71-$78 1 $66-$73 1 $68-$75 1 $104-$114 2 $87-$96 2 $92…" at bounding box center [174, 377] width 2760 height 527
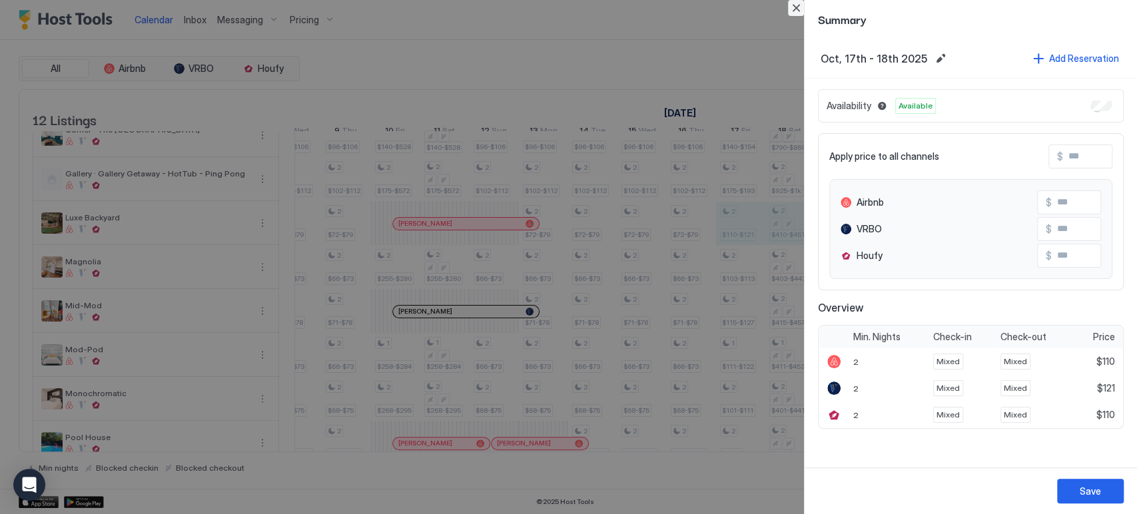
click at [790, 3] on button "Close" at bounding box center [796, 8] width 16 height 16
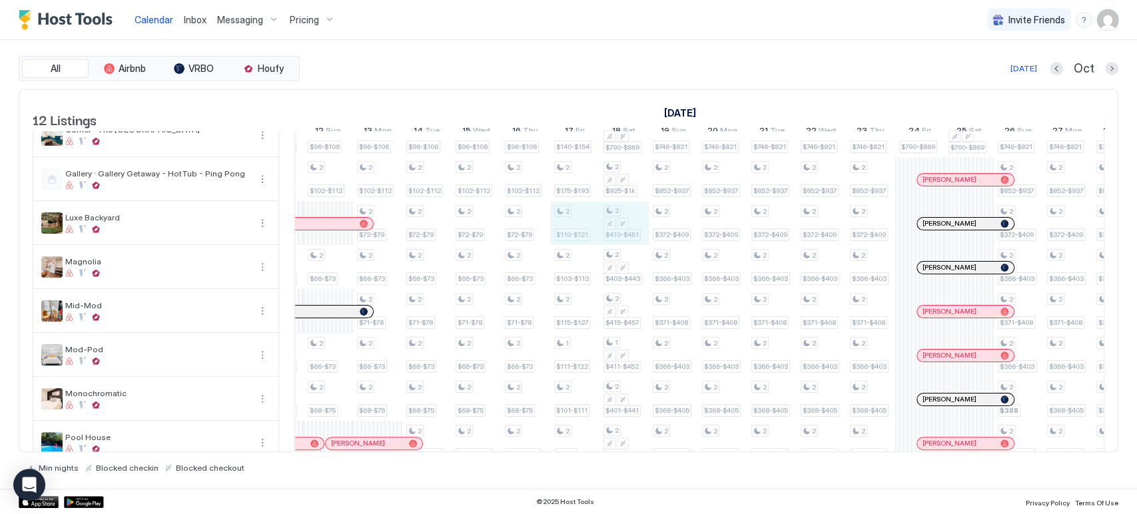
click at [605, 239] on div "2 $102-$112 1 $66-$73 1 $71-$78 1 $66-$73 1 $68-$75 1 $104-$114 2 $87-$96 2 $92…" at bounding box center [8, 377] width 2760 height 527
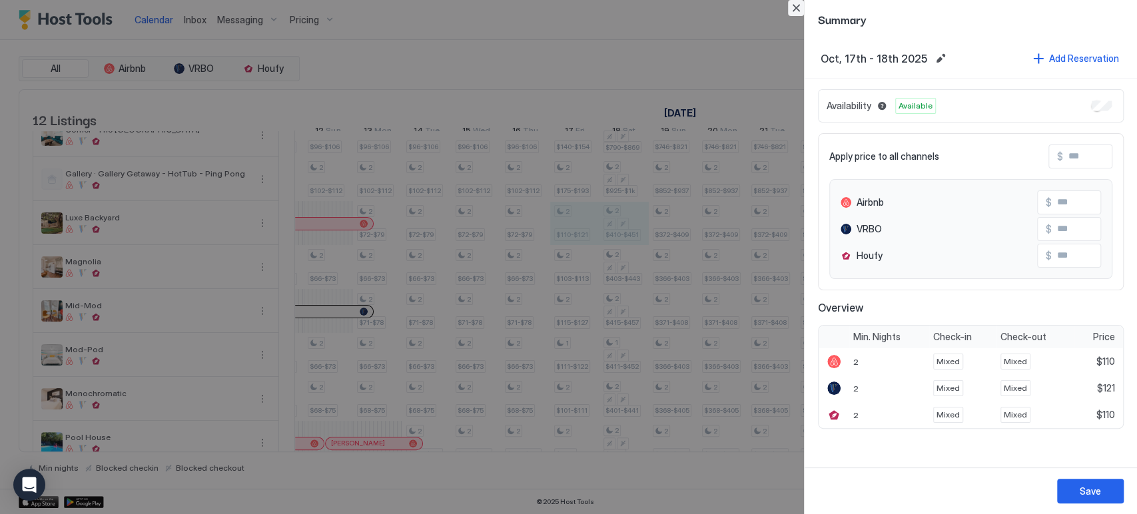
click at [799, 11] on button "Close" at bounding box center [796, 8] width 16 height 16
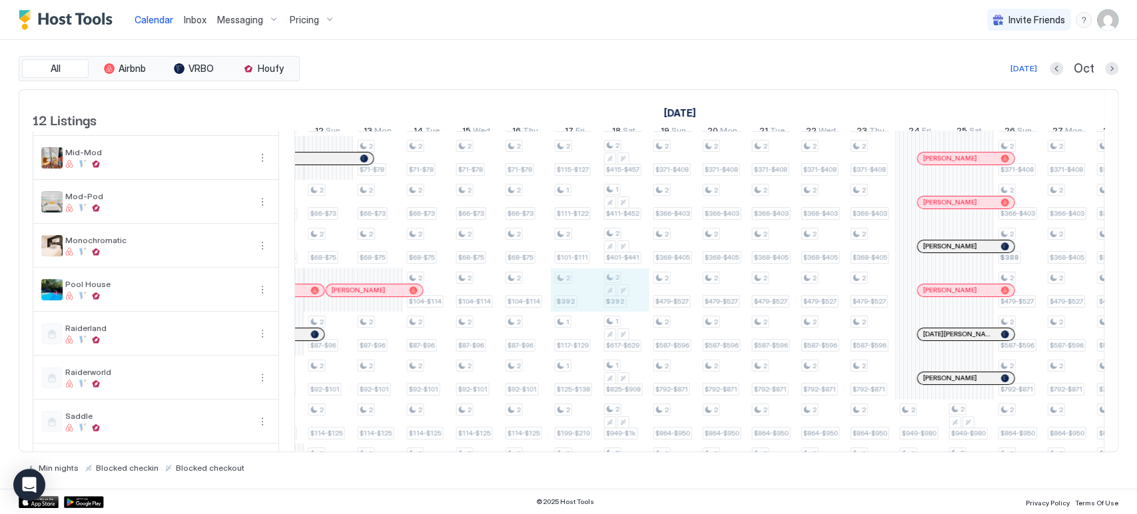
drag, startPoint x: 551, startPoint y: 302, endPoint x: 611, endPoint y: 301, distance: 60.6
click at [611, 301] on div "2 $102-$112 1 $66-$73 1 $71-$78 1 $66-$73 1 $68-$75 1 $104-$114 2 $87-$96 2 $92…" at bounding box center [8, 224] width 2760 height 527
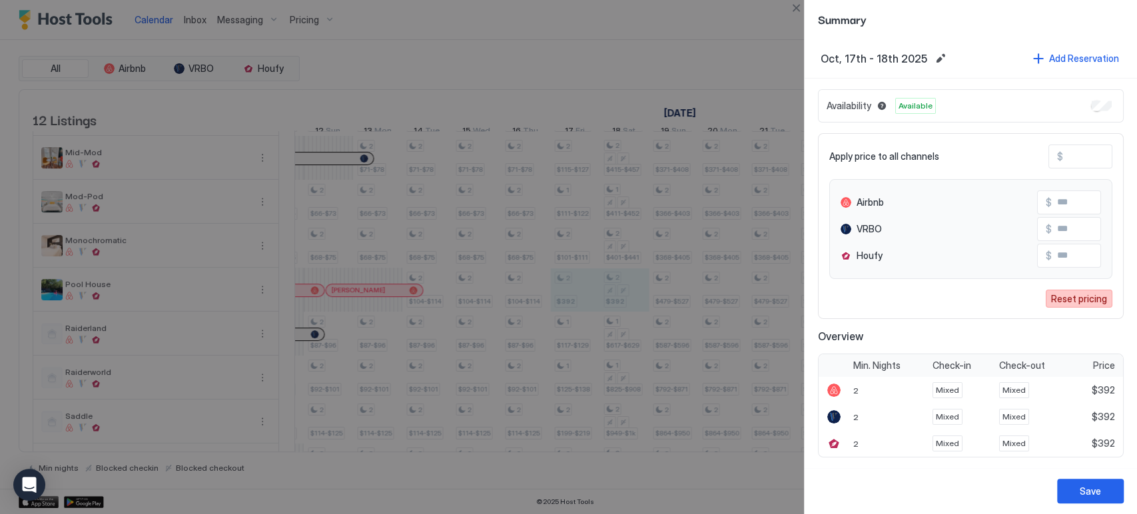
click at [1074, 290] on button "Reset pricing" at bounding box center [1079, 299] width 67 height 18
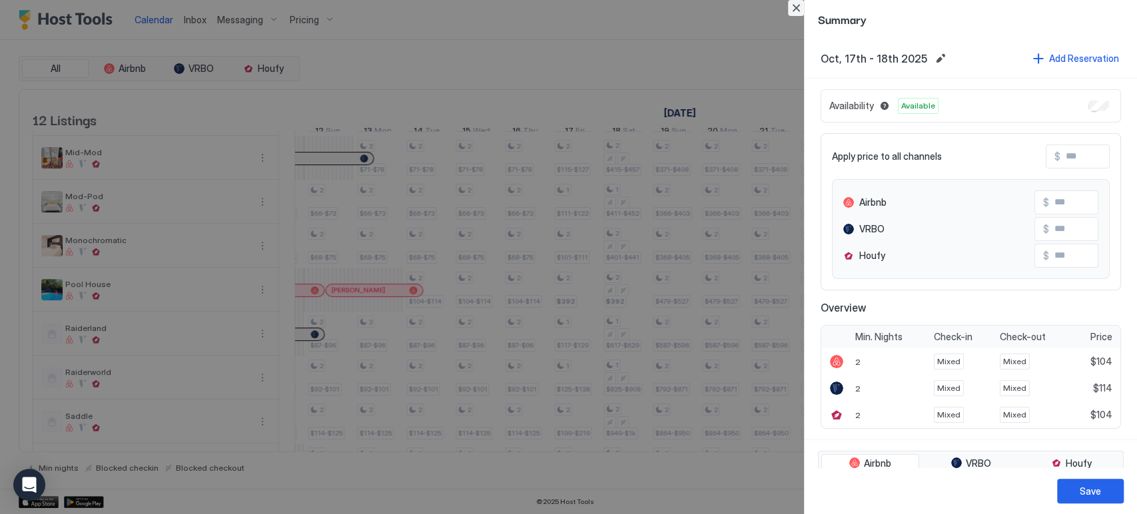
click at [788, 5] on button "Close" at bounding box center [796, 8] width 16 height 16
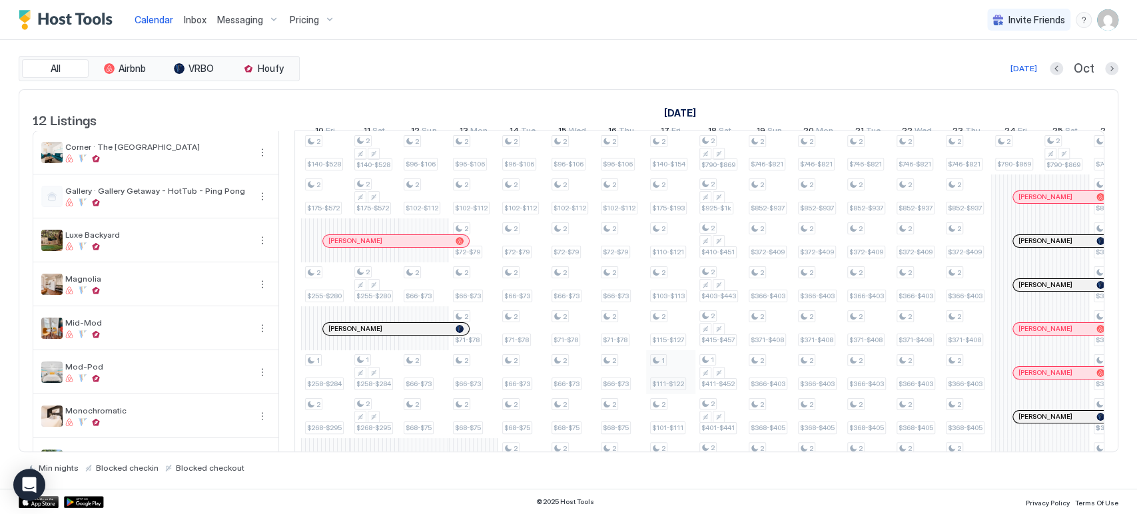
scroll to position [0, 1547]
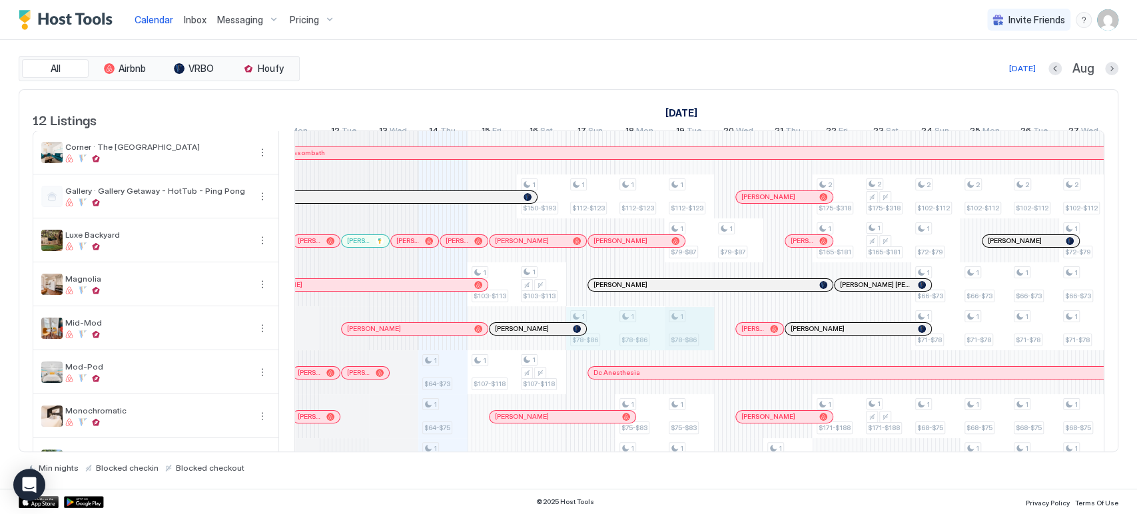
drag, startPoint x: 633, startPoint y: 336, endPoint x: 691, endPoint y: 334, distance: 58.7
click at [699, 334] on div "1 $64-$73 1 $64-$75 1 $90-$114 1 $103-$113 1 $107-$118 1 $183-$219 1 $165-$197 …" at bounding box center [1059, 394] width 2760 height 527
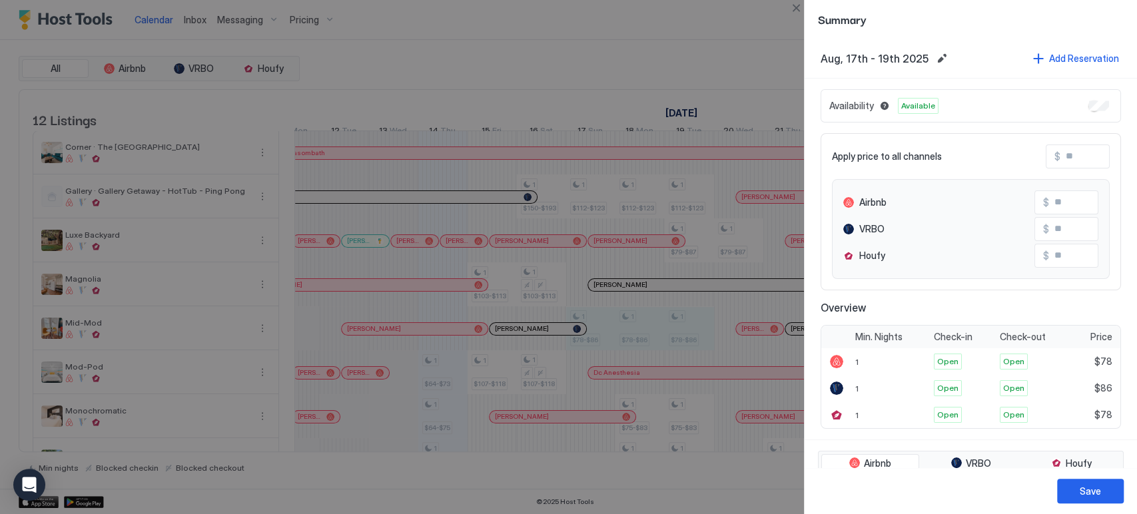
click at [1071, 163] on input "Input Field" at bounding box center [1113, 156] width 107 height 23
type input "*"
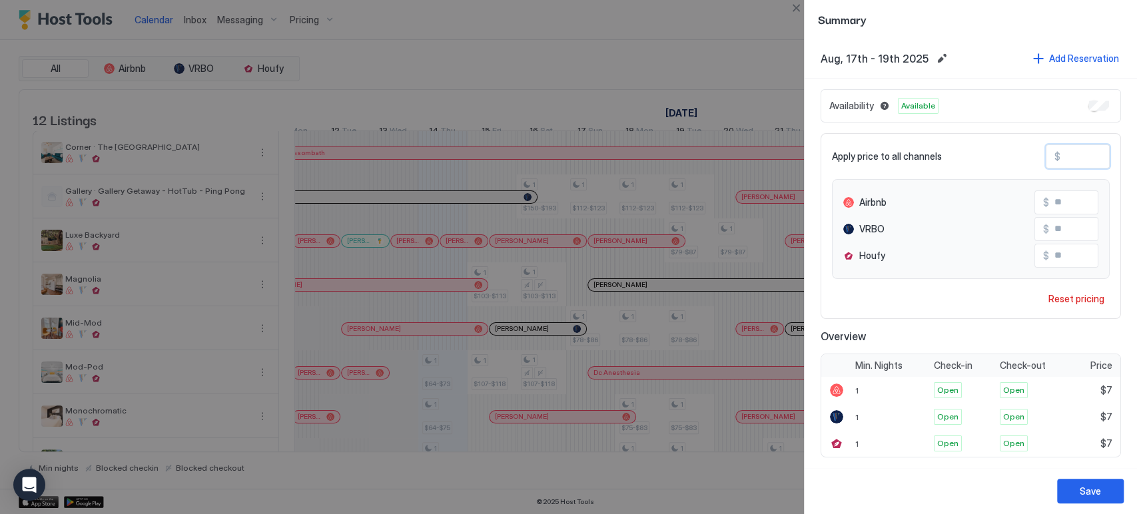
type input "**"
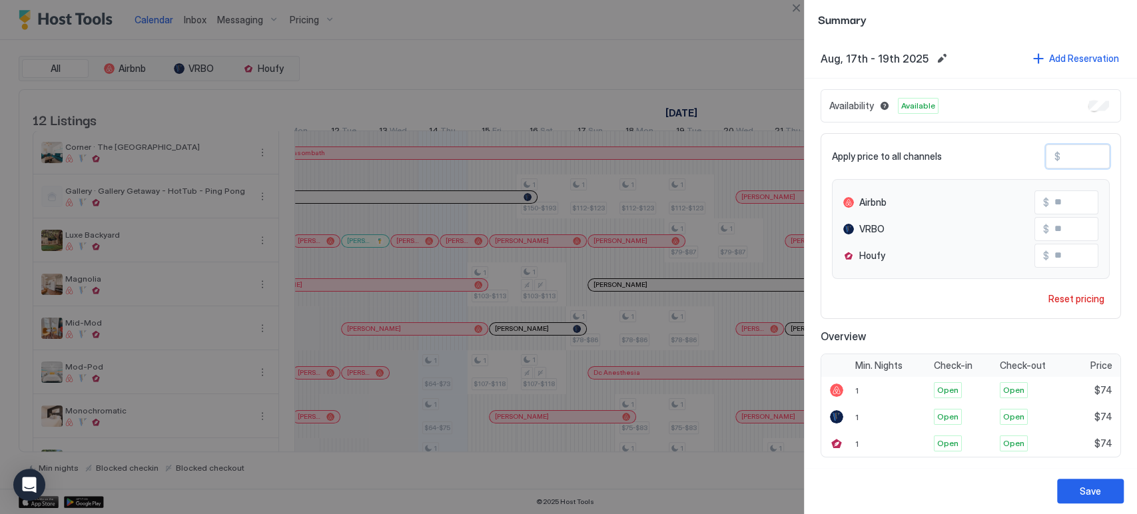
click at [1069, 220] on input "**" at bounding box center [1102, 229] width 107 height 23
click at [1095, 485] on div "Save" at bounding box center [1090, 491] width 21 height 14
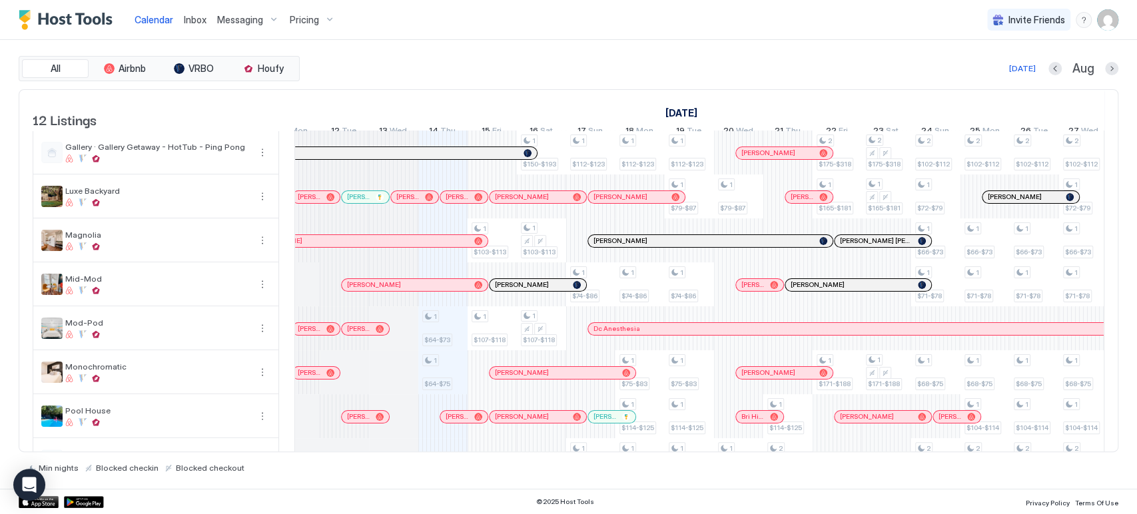
scroll to position [118, 0]
